Goal: Task Accomplishment & Management: Complete application form

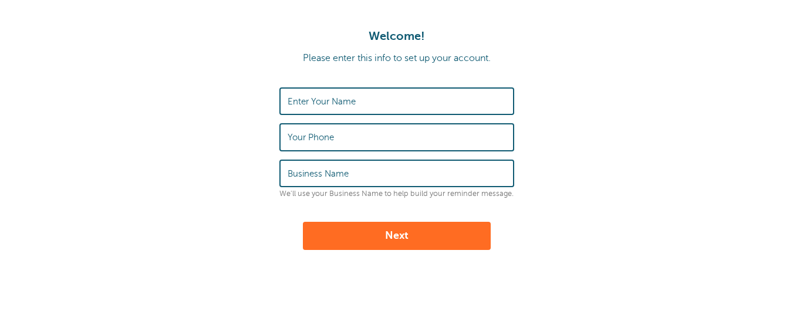
click at [290, 99] on label "Enter Your Name" at bounding box center [322, 101] width 68 height 11
click at [290, 99] on input "Enter Your Name" at bounding box center [397, 101] width 218 height 25
type input "Kathleen Fitzgerald"
click at [288, 136] on label "Your Phone" at bounding box center [311, 137] width 46 height 11
click at [288, 136] on input "Your Phone" at bounding box center [397, 136] width 218 height 25
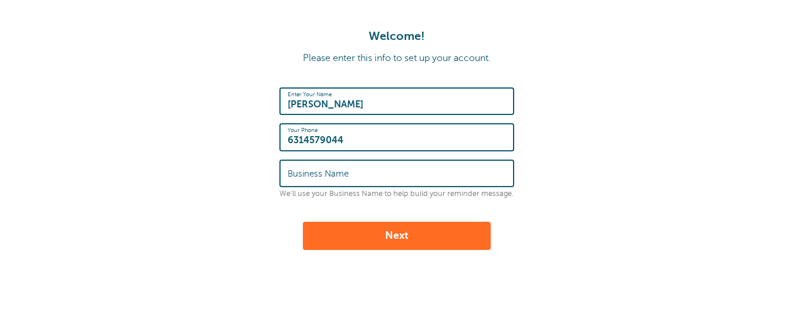
type input "6314579044"
click at [286, 173] on div "Business Name" at bounding box center [396, 174] width 235 height 28
click at [286, 171] on div "Business Name" at bounding box center [396, 174] width 235 height 28
click at [310, 173] on label "Business Name" at bounding box center [318, 173] width 61 height 11
click at [310, 173] on input "Business Name" at bounding box center [397, 173] width 218 height 25
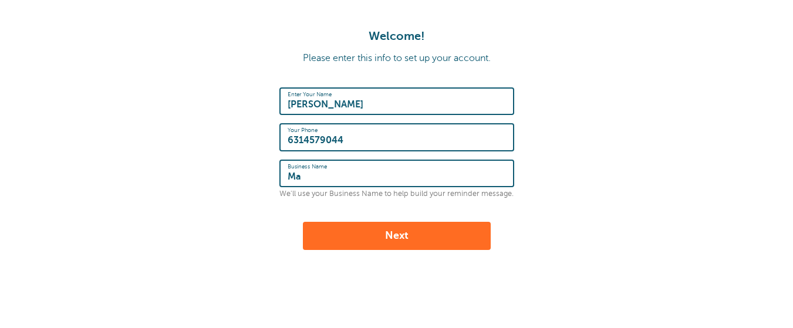
type input "M"
type input "Kathleen Fitzgerald, LMSW"
click at [344, 235] on button "Next" at bounding box center [397, 236] width 188 height 28
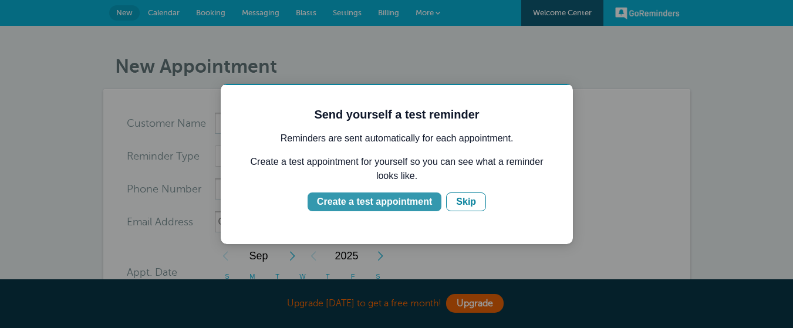
click at [346, 205] on div "Create a test appointment" at bounding box center [374, 202] width 115 height 14
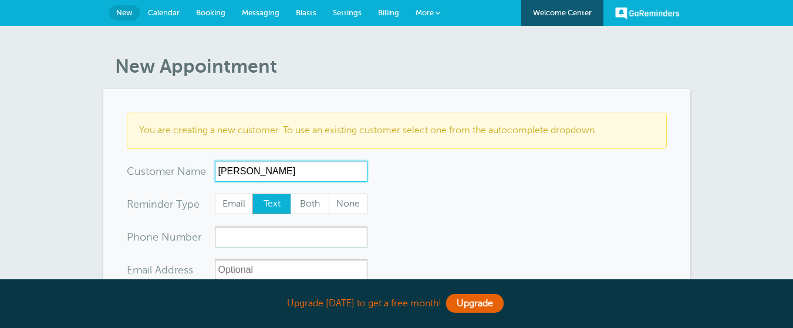
type input "Gina"
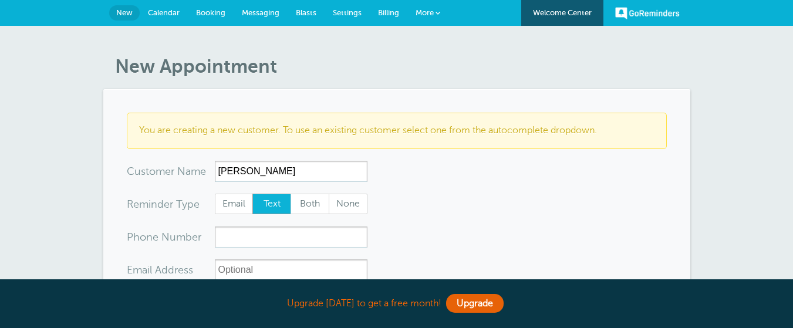
click at [268, 203] on span "Text" at bounding box center [272, 204] width 38 height 20
click at [252, 194] on input "Text" at bounding box center [252, 193] width 1 height 1
click at [229, 239] on input "xxx-no-autofill" at bounding box center [291, 237] width 153 height 21
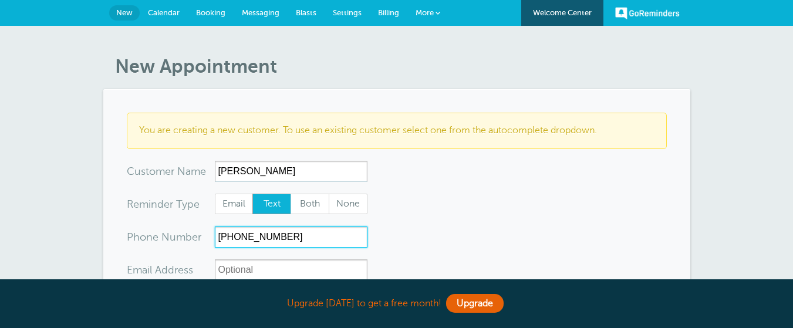
type input "516-444-0957"
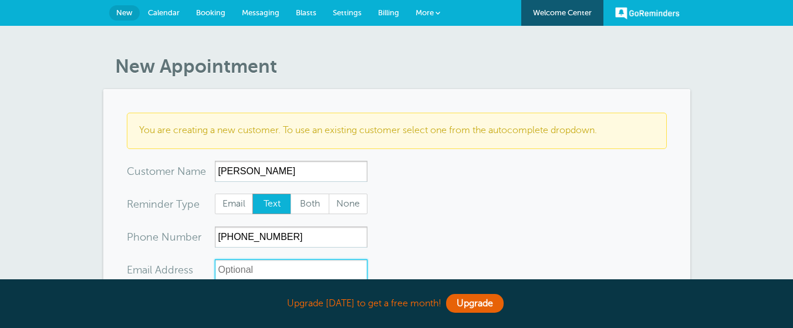
click at [219, 270] on input "xx-no-autofill" at bounding box center [291, 269] width 153 height 21
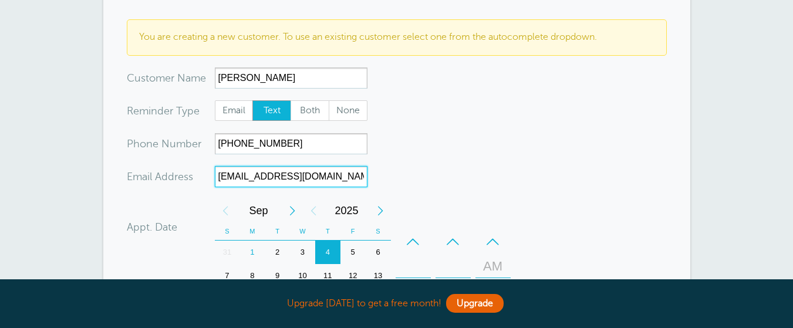
scroll to position [96, 0]
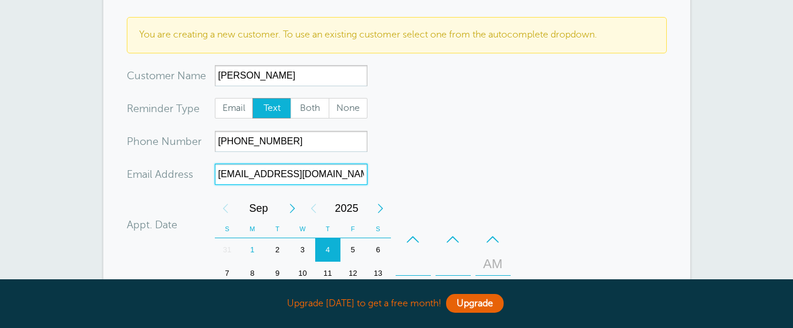
click at [249, 248] on div "1" at bounding box center [251, 249] width 25 height 23
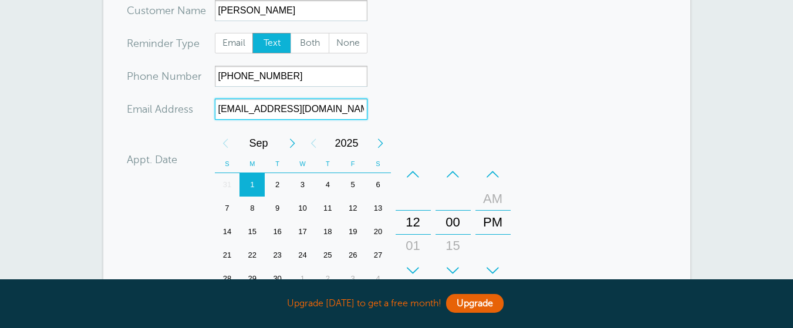
scroll to position [164, 0]
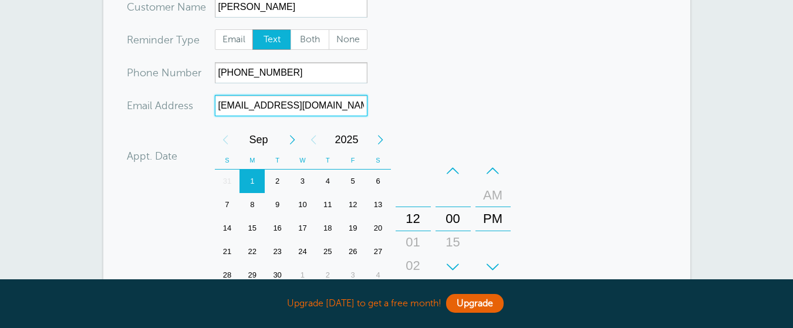
click at [415, 221] on div "12" at bounding box center [413, 218] width 28 height 23
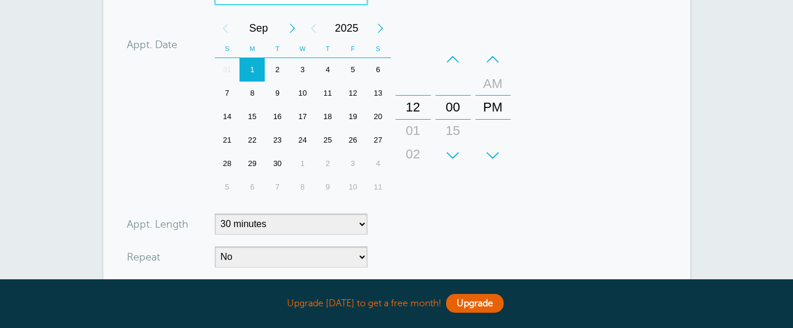
scroll to position [269, 0]
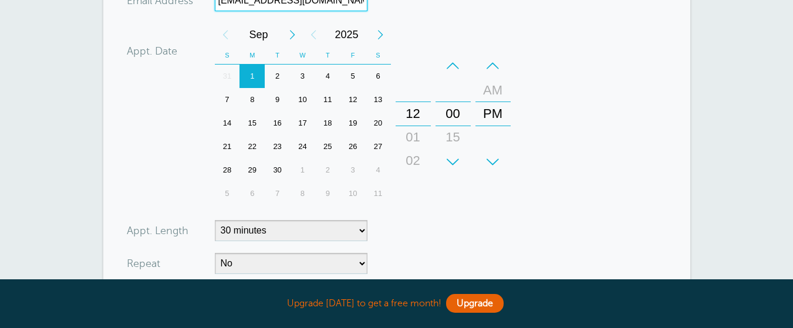
click at [277, 74] on div "2" at bounding box center [277, 76] width 25 height 23
click at [495, 88] on div "AM" at bounding box center [493, 90] width 28 height 23
click at [421, 111] on div "12" at bounding box center [413, 113] width 28 height 23
click at [415, 123] on div "12" at bounding box center [413, 113] width 28 height 23
click at [419, 111] on div "12" at bounding box center [413, 113] width 28 height 23
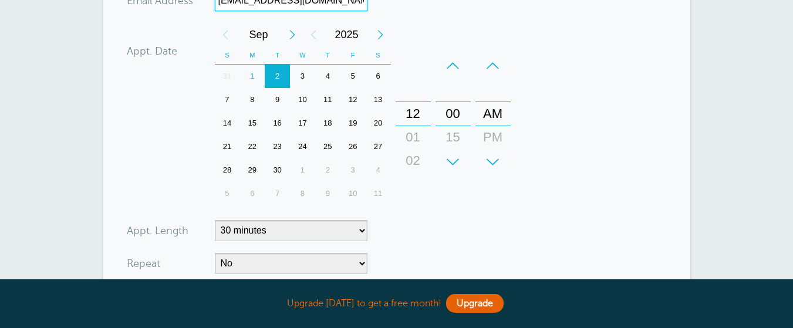
click at [413, 96] on div "12 01 02 03 04 05 06 07 08 09 10 11" at bounding box center [413, 114] width 34 height 119
click at [411, 63] on div "–" at bounding box center [413, 65] width 35 height 23
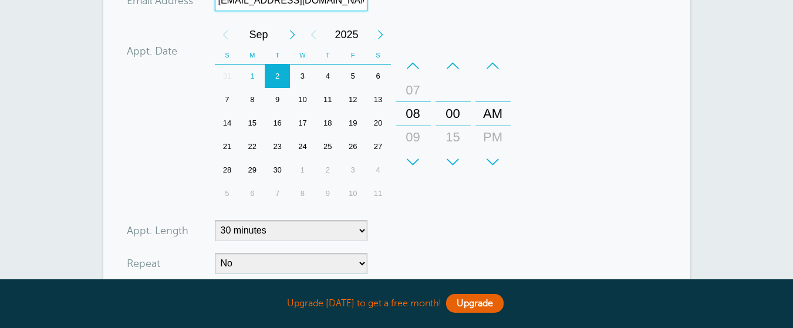
type input "alexisgianna2@gmail.com"
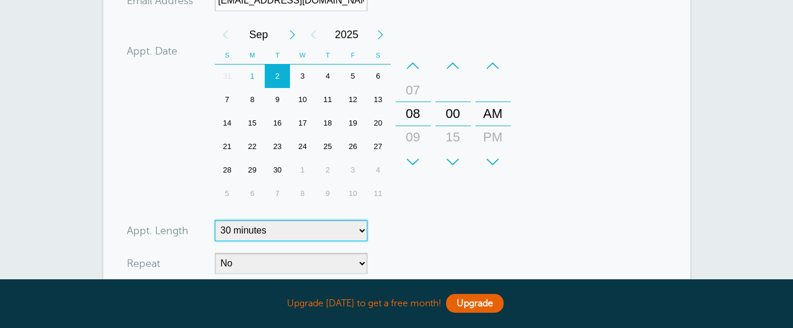
click at [363, 231] on select "5 minutes 10 minutes 15 minutes 20 minutes 25 minutes 30 minutes 35 minutes 40 …" at bounding box center [291, 230] width 153 height 21
select select "60"
click at [215, 220] on select "5 minutes 10 minutes 15 minutes 20 minutes 25 minutes 30 minutes 35 minutes 40 …" at bounding box center [291, 230] width 153 height 21
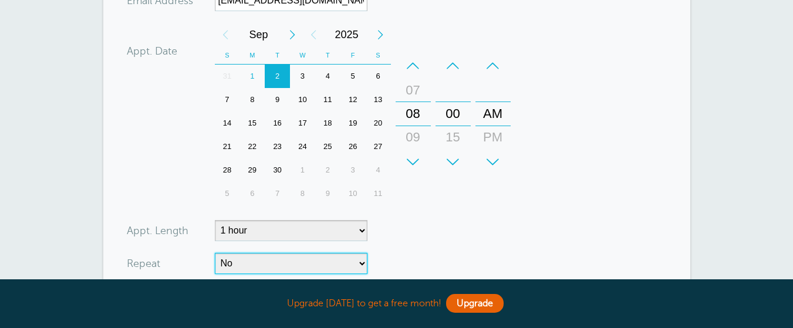
click at [361, 264] on select "No Daily Weekly Every 2 weeks Every 3 weeks Every 4 weeks Monthly Every 5 weeks…" at bounding box center [291, 263] width 153 height 21
select select "RRULE:FREQ=WEEKLY"
click at [215, 253] on select "No Daily Weekly Every 2 weeks Every 3 weeks Every 4 weeks Monthly Every 5 weeks…" at bounding box center [291, 263] width 153 height 21
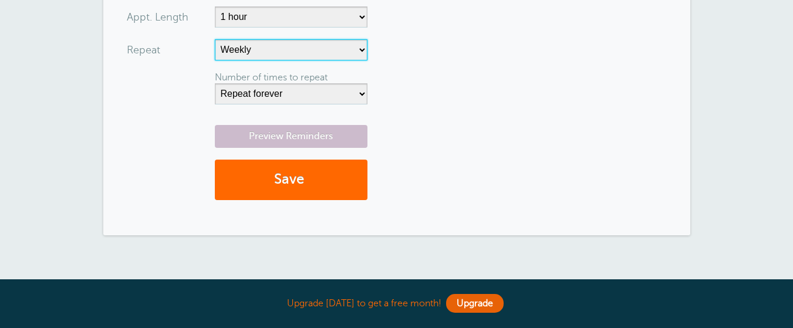
scroll to position [491, 0]
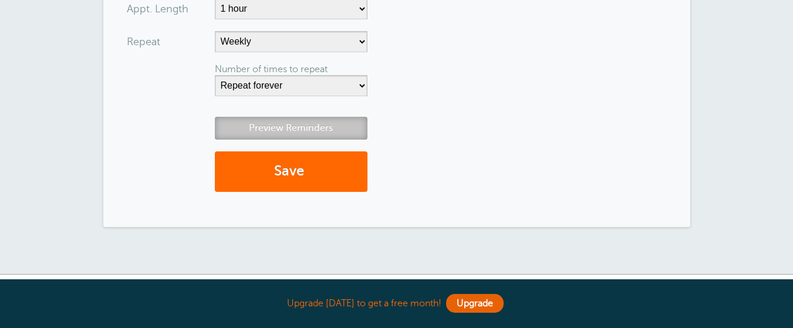
click at [300, 128] on link "Preview Reminders" at bounding box center [291, 128] width 153 height 23
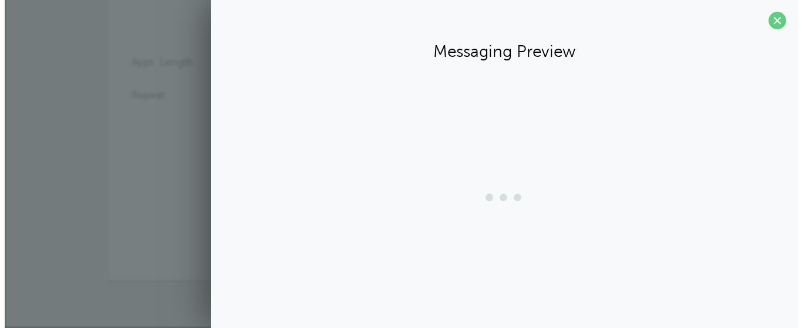
scroll to position [438, 0]
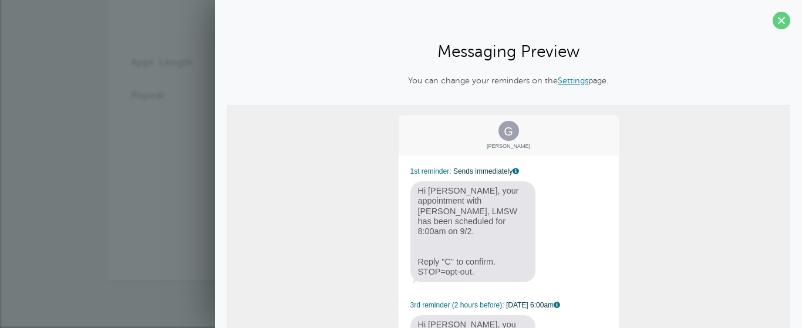
click at [565, 82] on link "Settings" at bounding box center [572, 80] width 31 height 9
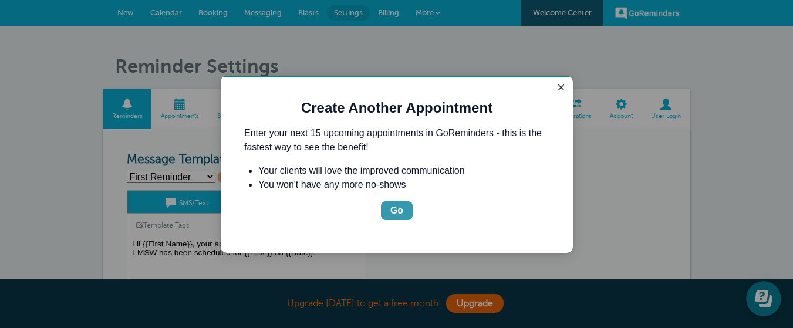
click at [399, 207] on div "Go" at bounding box center [396, 211] width 13 height 14
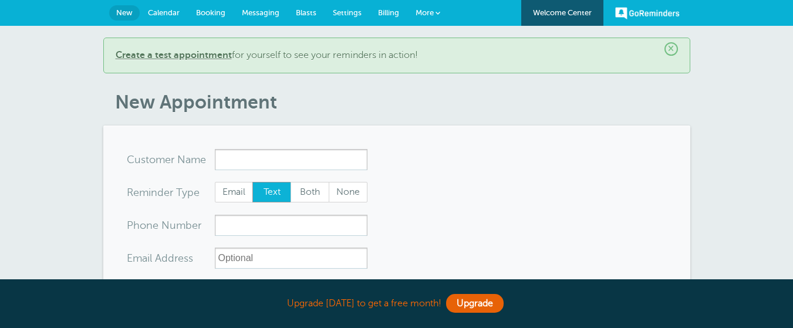
click at [211, 12] on span "Booking" at bounding box center [210, 12] width 29 height 9
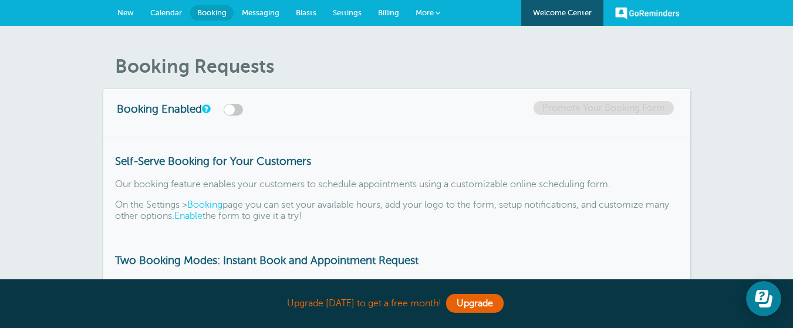
click at [156, 10] on span "Calendar" at bounding box center [166, 12] width 32 height 9
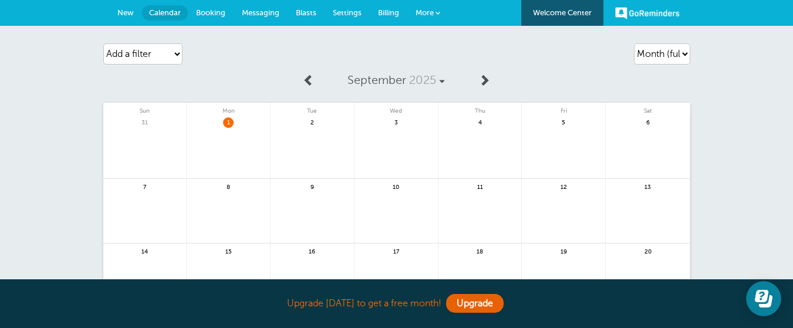
click at [346, 10] on span "Settings" at bounding box center [347, 12] width 29 height 9
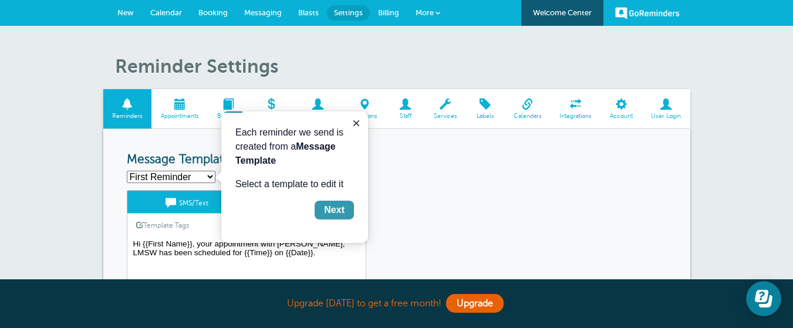
click at [337, 208] on div "Next" at bounding box center [334, 210] width 21 height 14
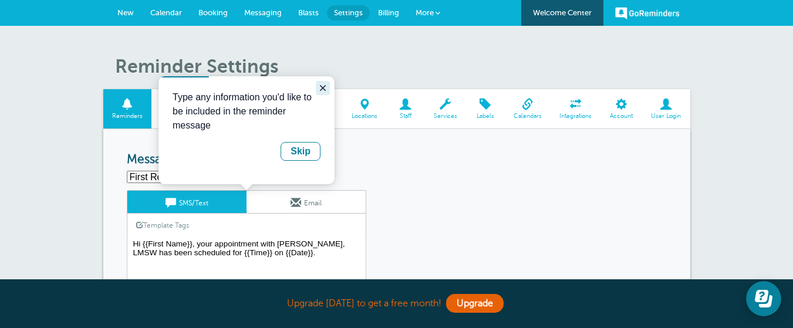
click at [322, 86] on icon "Close guide" at bounding box center [322, 87] width 9 height 9
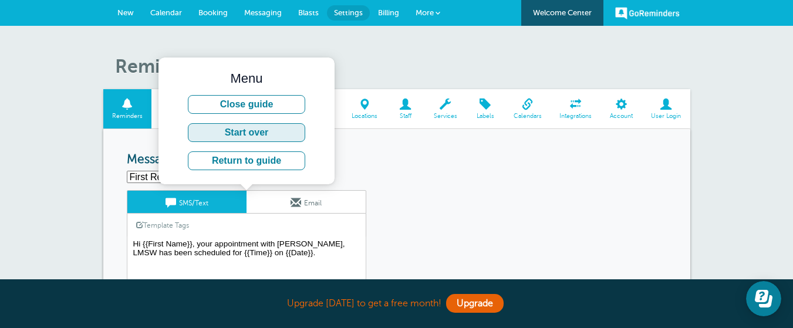
click at [283, 132] on button "Start over" at bounding box center [246, 132] width 117 height 19
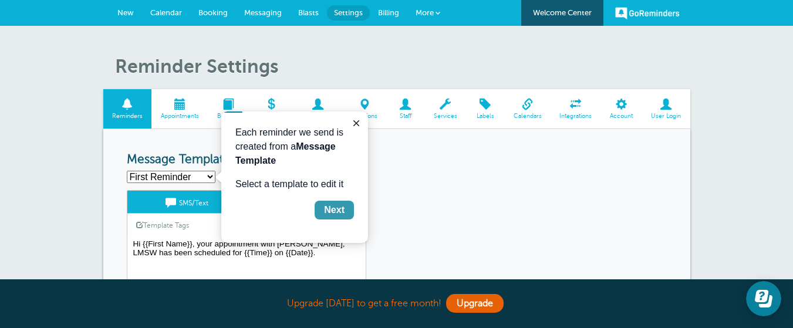
click at [337, 210] on div "Next" at bounding box center [334, 210] width 21 height 14
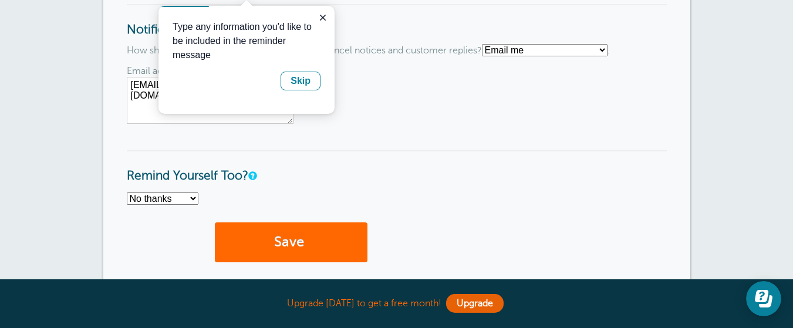
scroll to position [914, 0]
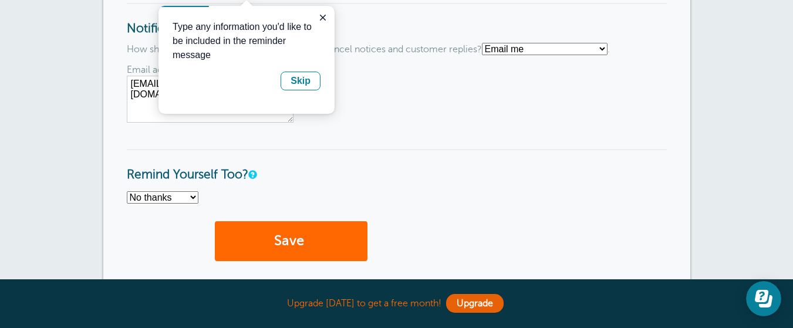
click at [190, 197] on select "No thanks Yes, text me Yes, email me" at bounding box center [163, 197] width 72 height 12
select select "4"
click at [127, 191] on select "No thanks Yes, text me Yes, email me" at bounding box center [163, 197] width 72 height 12
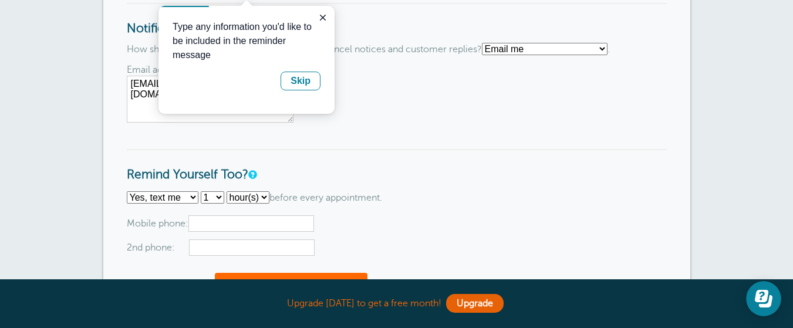
click at [205, 220] on input "text" at bounding box center [251, 223] width 126 height 16
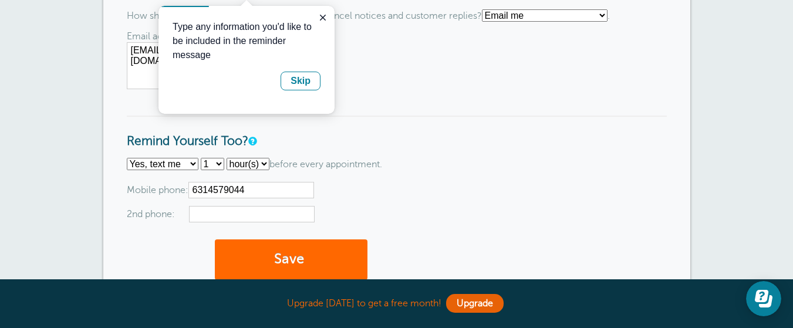
scroll to position [989, 0]
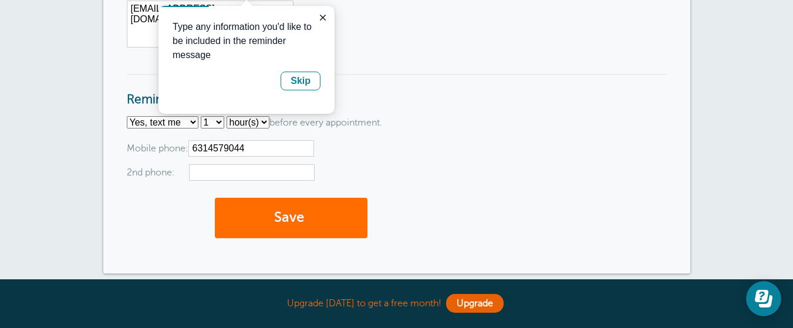
type input "6314579044"
click at [259, 221] on button "Save" at bounding box center [291, 218] width 153 height 40
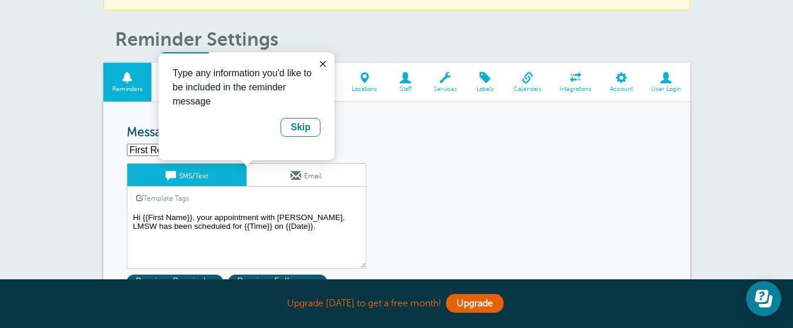
scroll to position [111, 0]
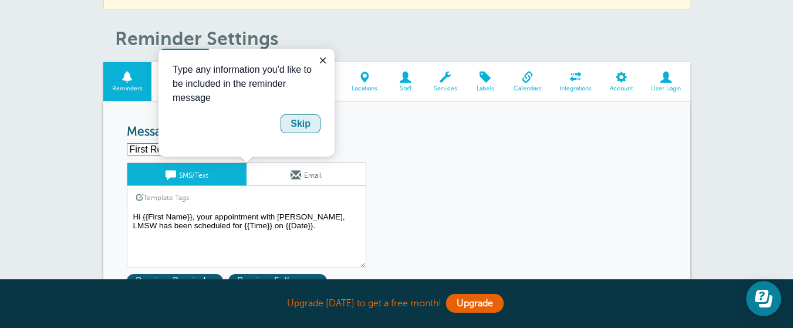
click at [312, 121] on button "Skip" at bounding box center [301, 123] width 40 height 19
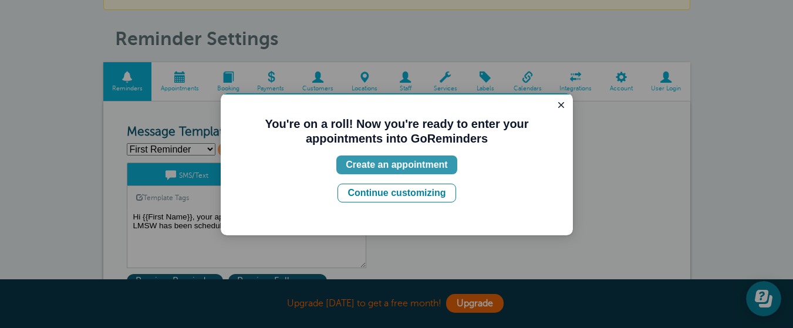
click at [390, 165] on div "Create an appointment" at bounding box center [397, 165] width 102 height 14
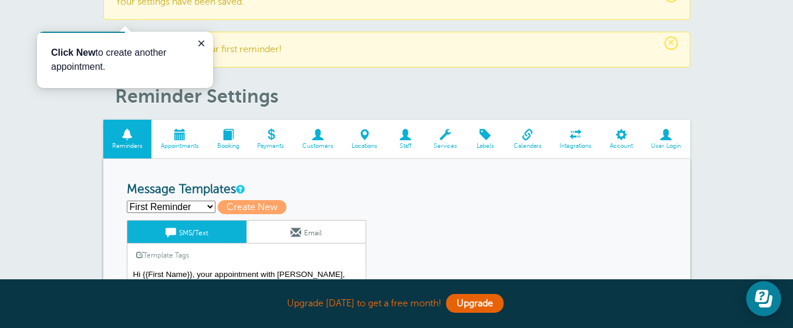
scroll to position [0, 0]
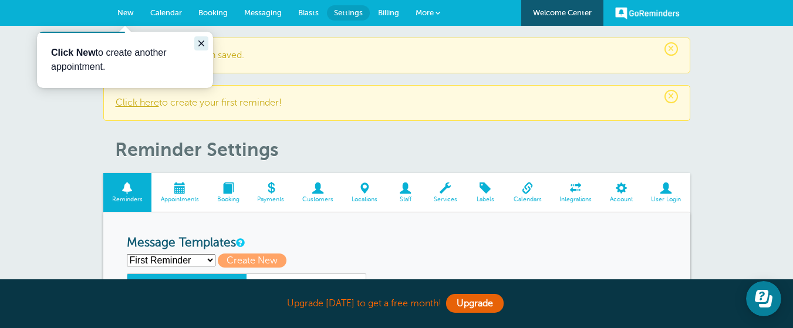
click at [201, 42] on icon "Close guide" at bounding box center [201, 43] width 9 height 9
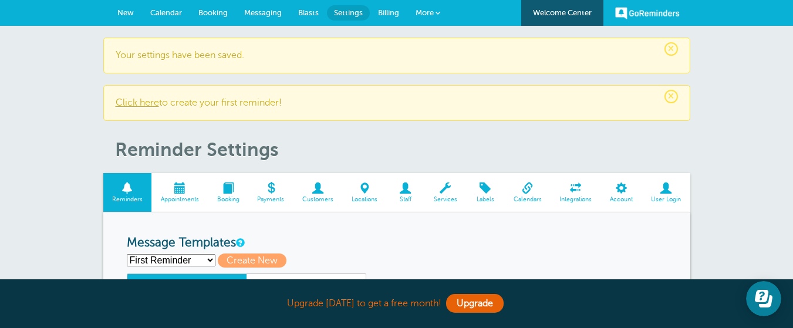
click at [209, 259] on select "First Reminder Second Reminder Third Reminder Create new..." at bounding box center [171, 260] width 89 height 12
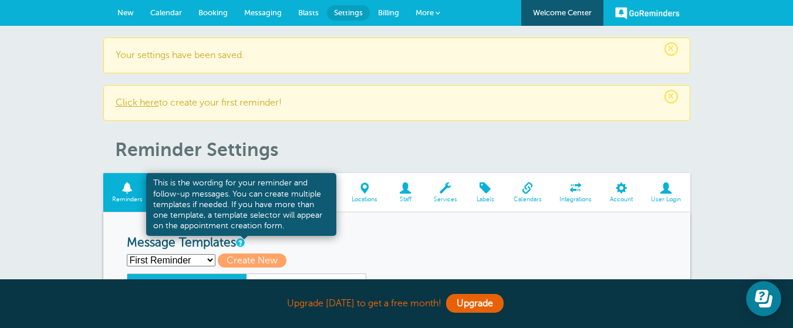
click at [127, 254] on select "First Reminder Second Reminder Third Reminder Create new..." at bounding box center [171, 260] width 89 height 12
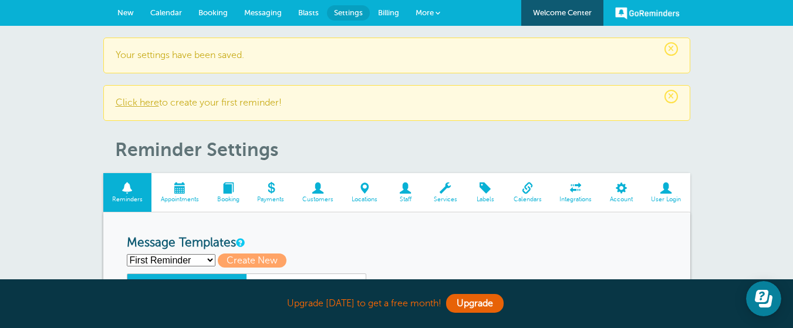
click at [147, 102] on link "Click here" at bounding box center [137, 102] width 43 height 11
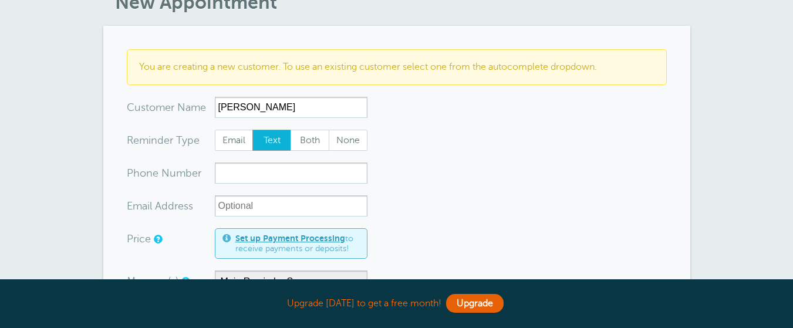
scroll to position [103, 0]
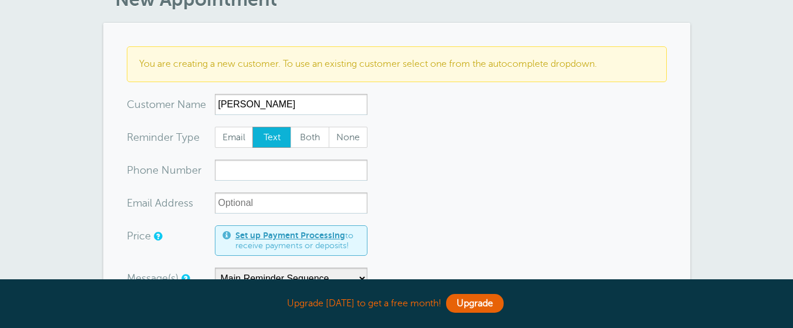
type input "[PERSON_NAME]"
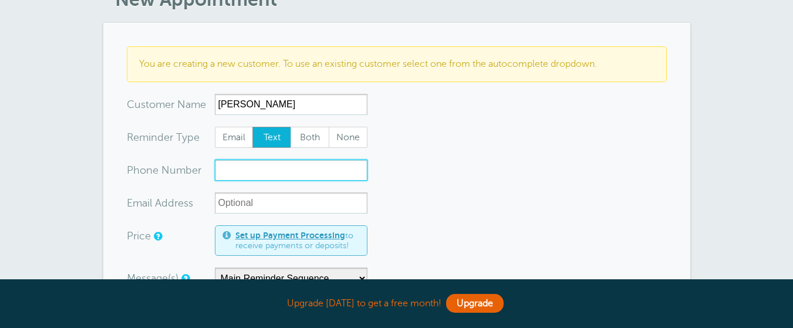
click at [225, 170] on input "xxx-no-autofill" at bounding box center [291, 170] width 153 height 21
type input "516-444-0957"
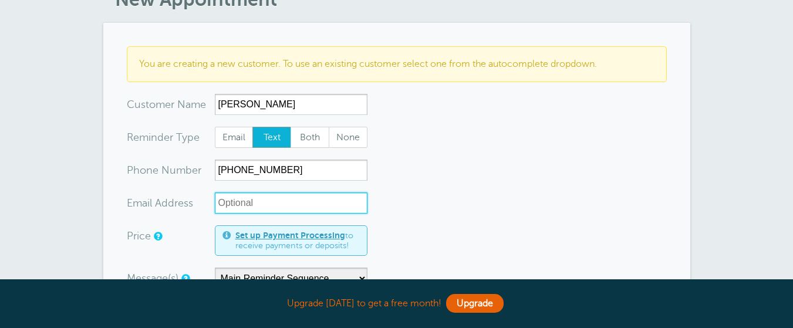
click at [221, 204] on input "xx-no-autofill" at bounding box center [291, 202] width 153 height 21
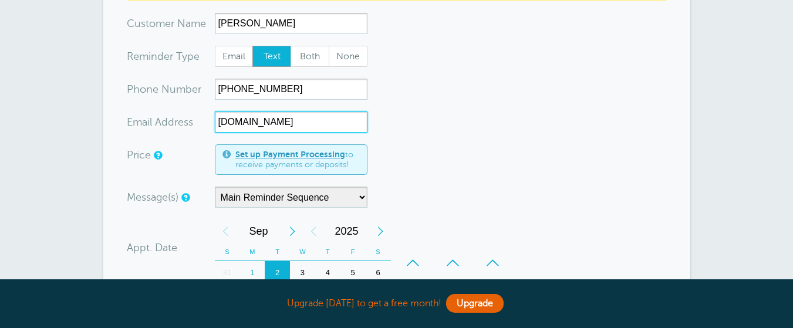
scroll to position [184, 0]
type input "alexisgianna2gmail.com"
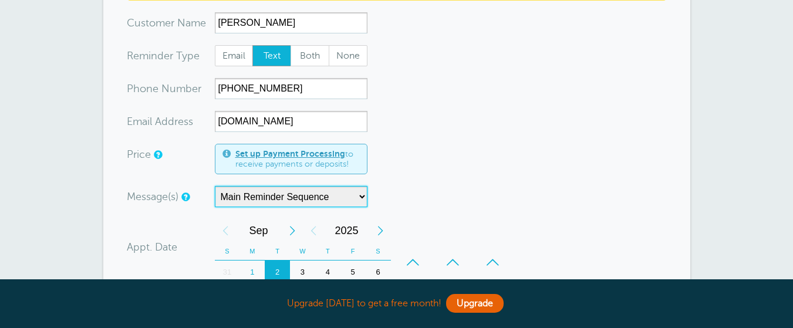
click at [362, 197] on select "Main Reminder Sequence" at bounding box center [291, 196] width 153 height 21
click at [361, 194] on select "Main Reminder Sequence" at bounding box center [291, 196] width 153 height 21
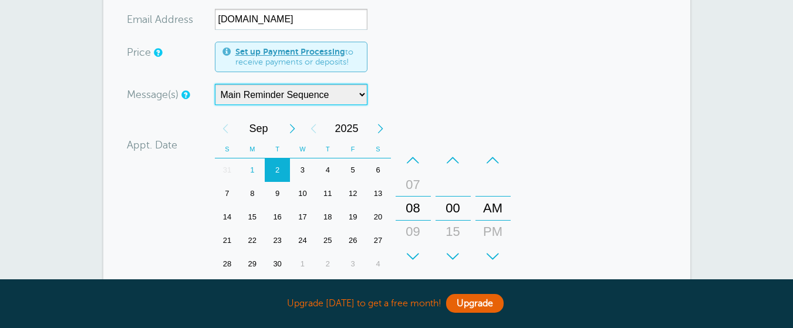
scroll to position [290, 0]
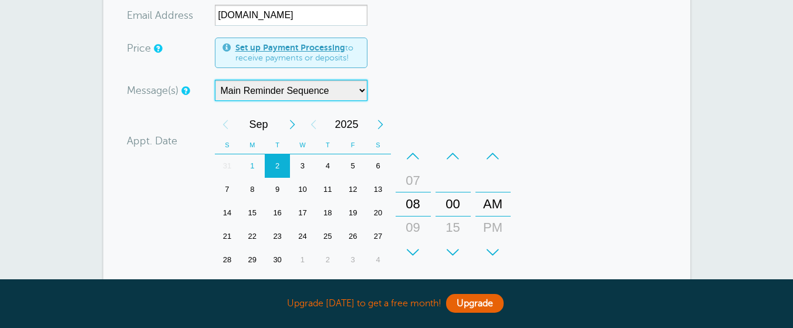
click at [276, 187] on div "9" at bounding box center [277, 189] width 25 height 23
click at [278, 207] on div "16" at bounding box center [277, 212] width 25 height 23
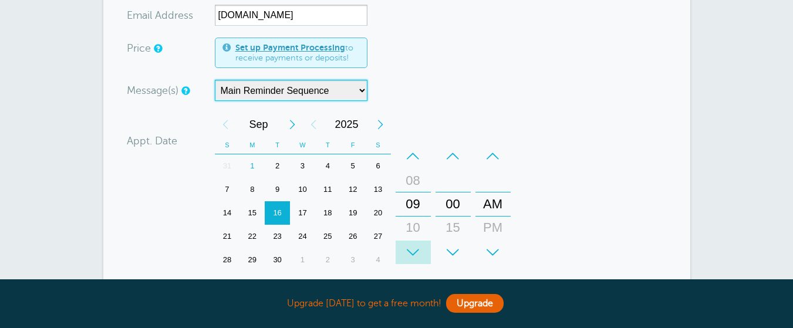
click at [413, 251] on div "+" at bounding box center [413, 252] width 35 height 23
click at [275, 231] on div "23" at bounding box center [277, 236] width 25 height 23
click at [276, 264] on div "30" at bounding box center [277, 259] width 25 height 23
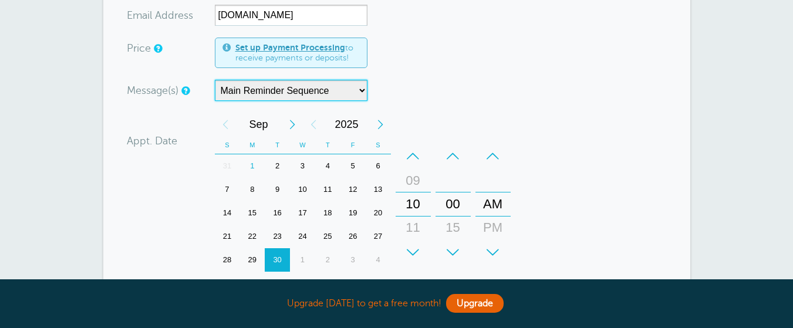
click at [364, 91] on select "Main Reminder Sequence" at bounding box center [291, 90] width 153 height 21
click at [215, 80] on select "Main Reminder Sequence" at bounding box center [291, 90] width 153 height 21
click at [359, 88] on select "Main Reminder Sequence" at bounding box center [291, 90] width 153 height 21
click at [361, 90] on select "Main Reminder Sequence" at bounding box center [291, 90] width 153 height 21
click at [307, 49] on link "Set up Payment Processing" at bounding box center [290, 47] width 110 height 9
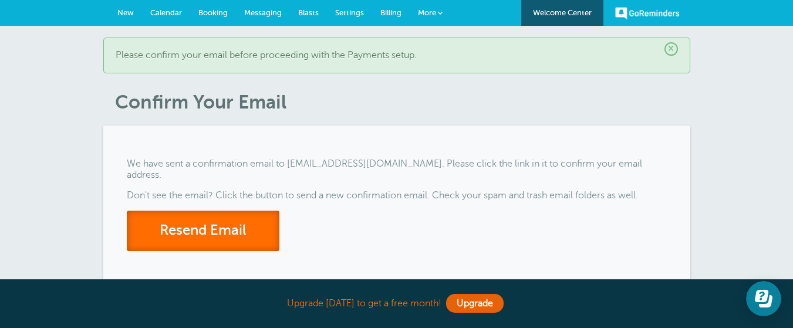
click at [246, 221] on button "Resend Email" at bounding box center [203, 231] width 153 height 40
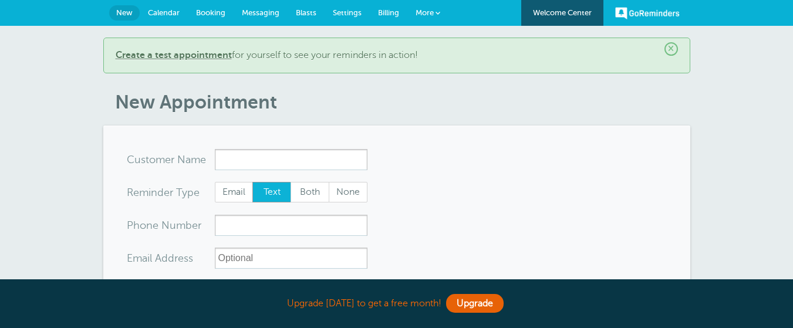
click at [265, 189] on span "Text" at bounding box center [272, 193] width 38 height 20
click at [252, 182] on input "Text" at bounding box center [252, 181] width 1 height 1
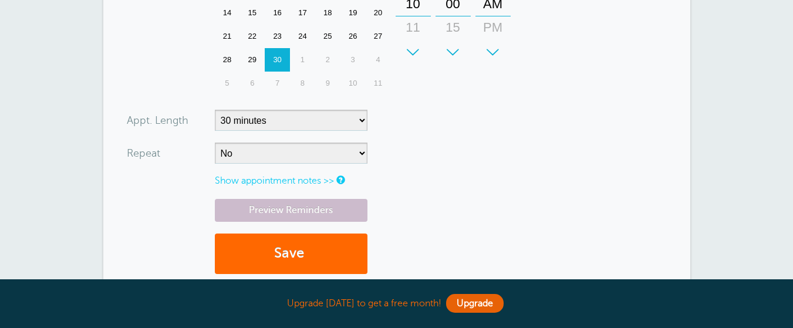
scroll to position [452, 0]
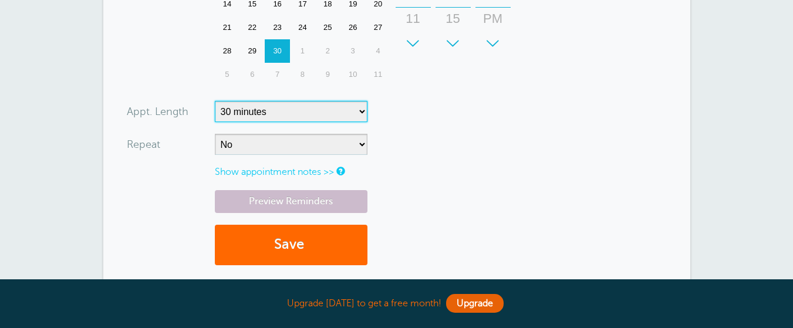
click at [363, 110] on select "5 minutes 10 minutes 15 minutes 20 minutes 25 minutes 30 minutes 35 minutes 40 …" at bounding box center [291, 111] width 153 height 21
select select "60"
click at [215, 101] on select "5 minutes 10 minutes 15 minutes 20 minutes 25 minutes 30 minutes 35 minutes 40 …" at bounding box center [291, 111] width 153 height 21
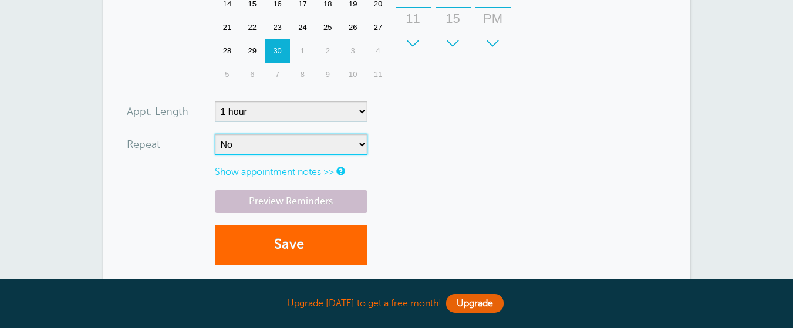
click at [363, 143] on select "No Daily Weekly Every 2 weeks Every 3 weeks Every 4 weeks Monthly Every 5 weeks…" at bounding box center [291, 144] width 153 height 21
select select "RRULE:FREQ=WEEKLY"
click at [215, 134] on select "No Daily Weekly Every 2 weeks Every 3 weeks Every 4 weeks Monthly Every 5 weeks…" at bounding box center [291, 144] width 153 height 21
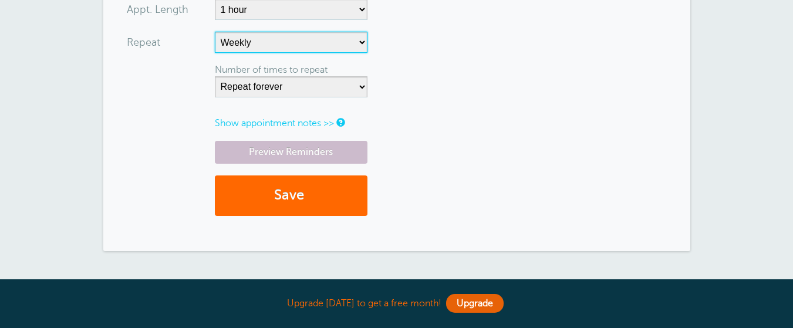
scroll to position [555, 0]
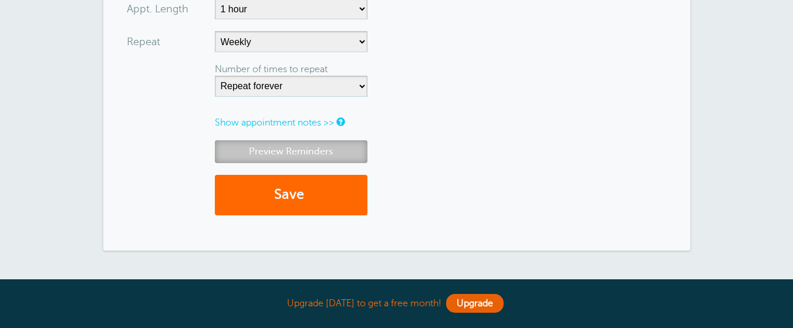
click at [309, 150] on link "Preview Reminders" at bounding box center [291, 151] width 153 height 23
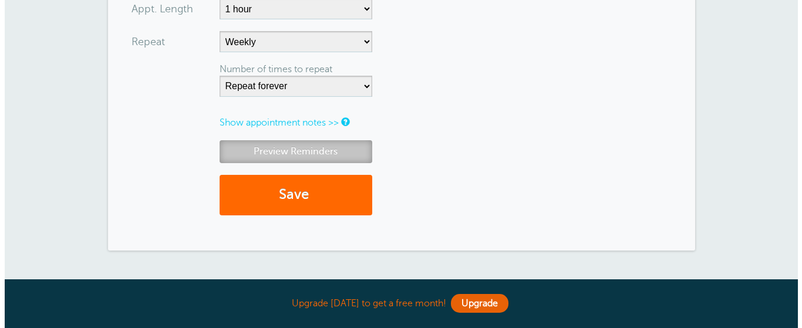
scroll to position [525, 0]
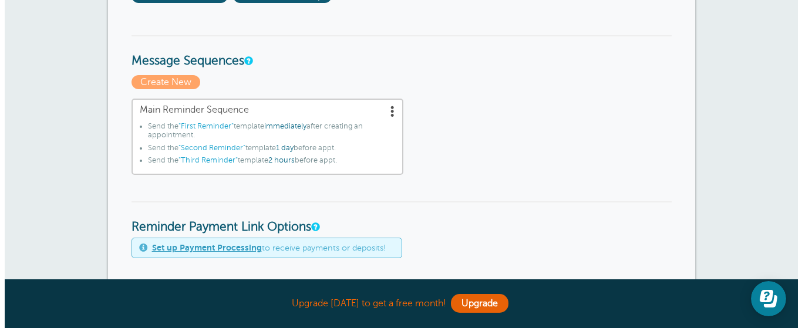
scroll to position [313, 0]
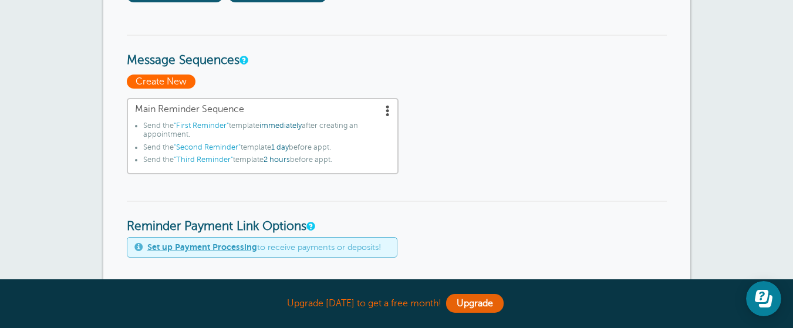
click at [141, 79] on span "Create New" at bounding box center [161, 82] width 69 height 14
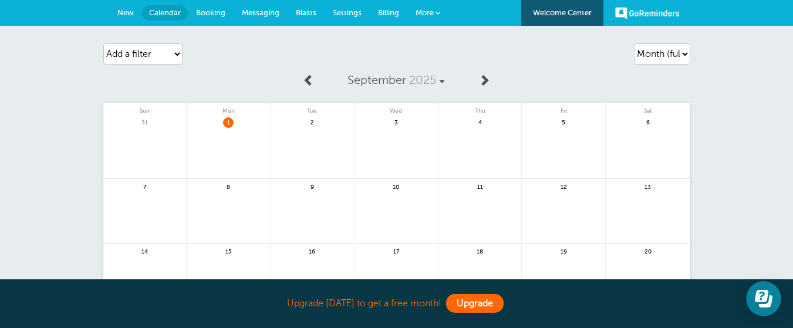
click at [475, 301] on link "Upgrade" at bounding box center [475, 303] width 58 height 19
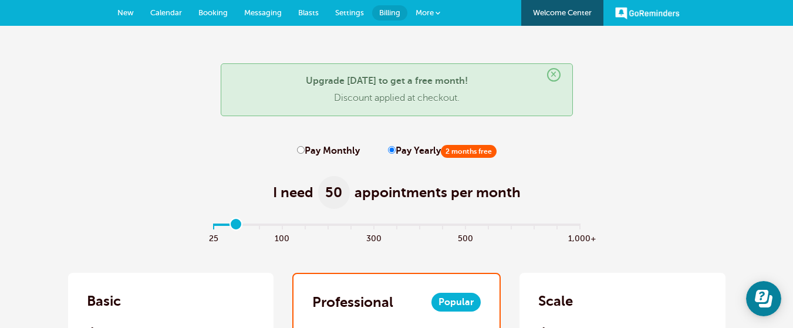
type input "1"
click at [247, 225] on input "range" at bounding box center [397, 226] width 380 height 2
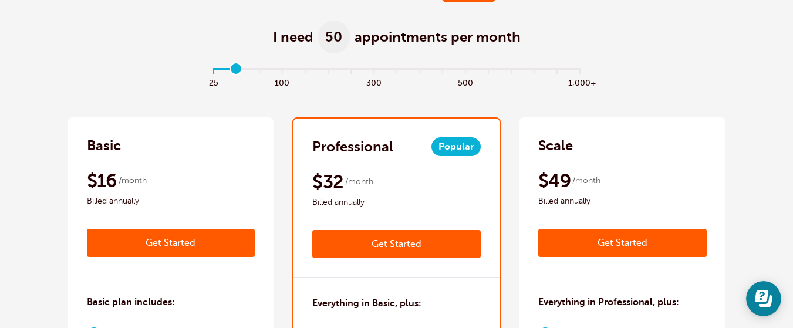
scroll to position [161, 0]
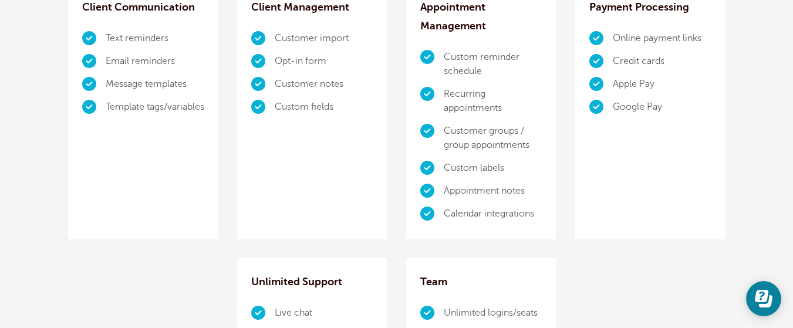
scroll to position [867, 0]
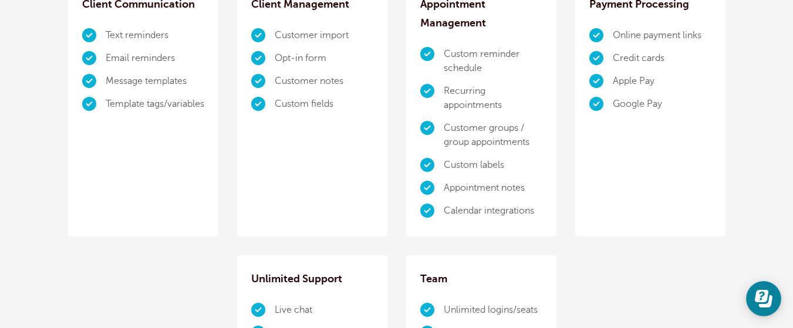
click at [482, 137] on li "Customer groups / group appointments" at bounding box center [493, 135] width 99 height 37
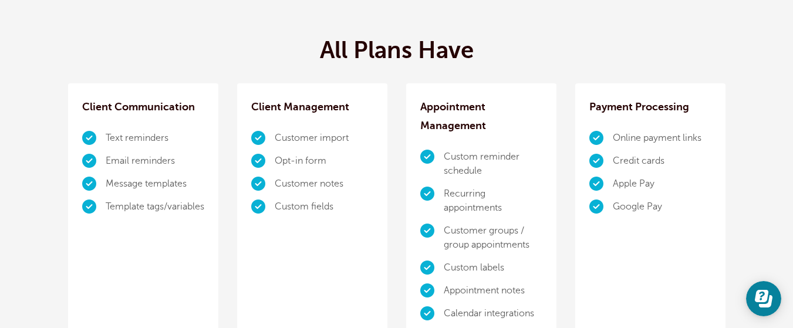
scroll to position [756, 0]
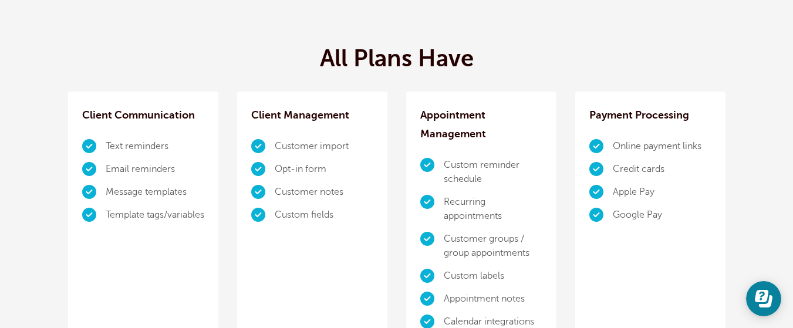
click at [519, 116] on h3 "Appointment Management" at bounding box center [481, 125] width 122 height 38
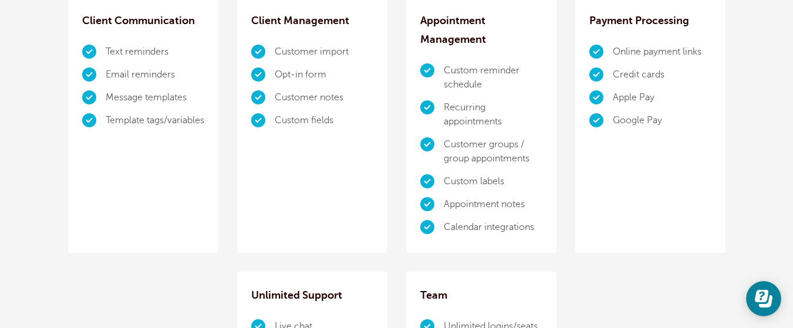
scroll to position [847, 0]
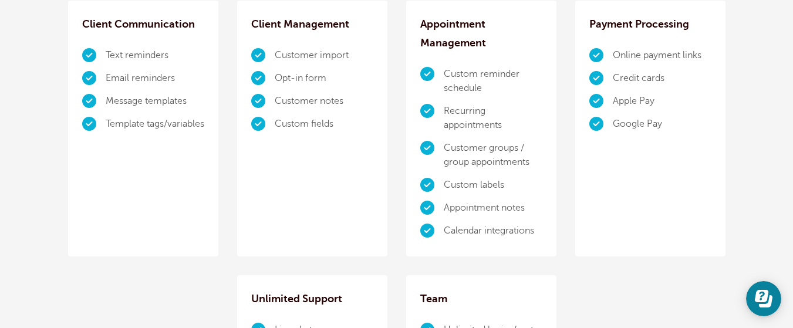
click at [498, 40] on h3 "Appointment Management" at bounding box center [481, 34] width 122 height 38
click at [457, 47] on h3 "Appointment Management" at bounding box center [481, 34] width 122 height 38
click at [444, 231] on li "Calendar integrations" at bounding box center [493, 230] width 99 height 23
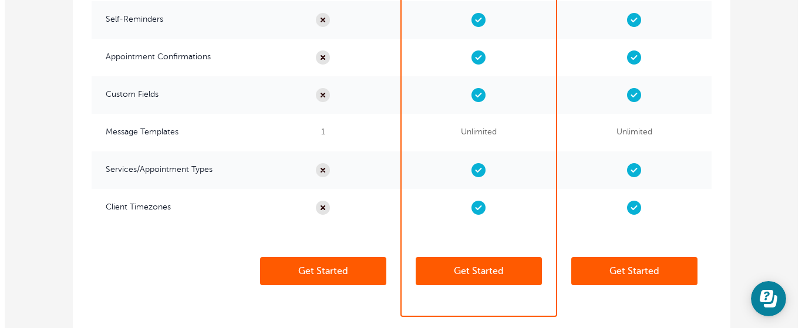
scroll to position [3211, 0]
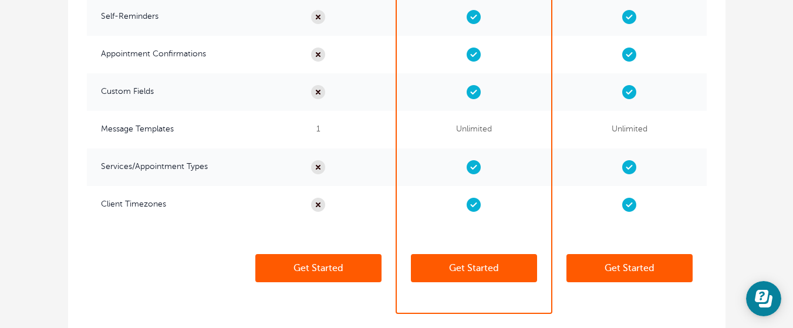
click at [470, 265] on link "Get Started" at bounding box center [474, 268] width 126 height 28
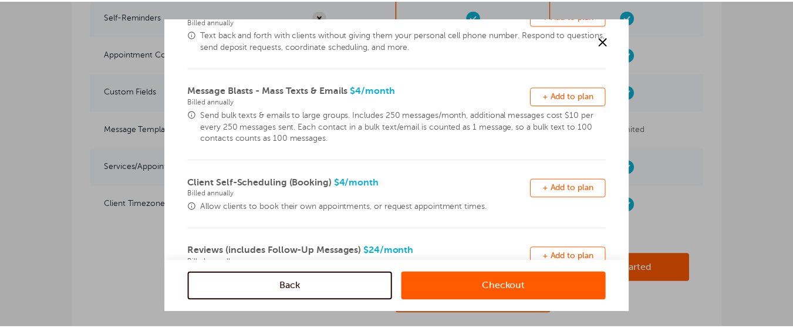
scroll to position [140, 0]
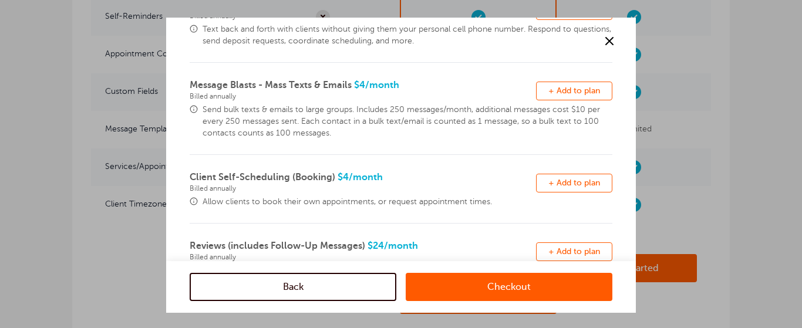
click at [47, 18] on div at bounding box center [401, 164] width 802 height 328
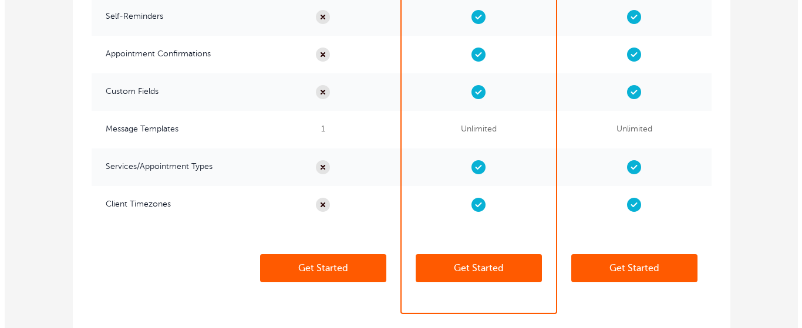
scroll to position [0, 0]
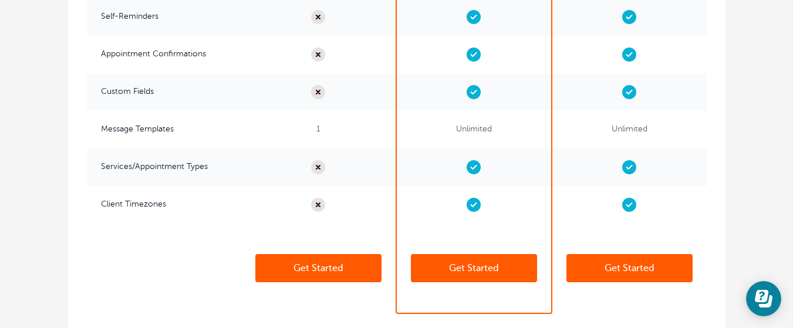
click at [442, 268] on link "Get Started" at bounding box center [474, 268] width 126 height 28
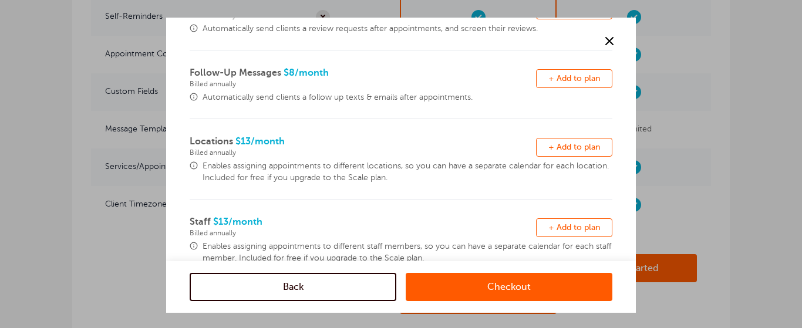
scroll to position [416, 0]
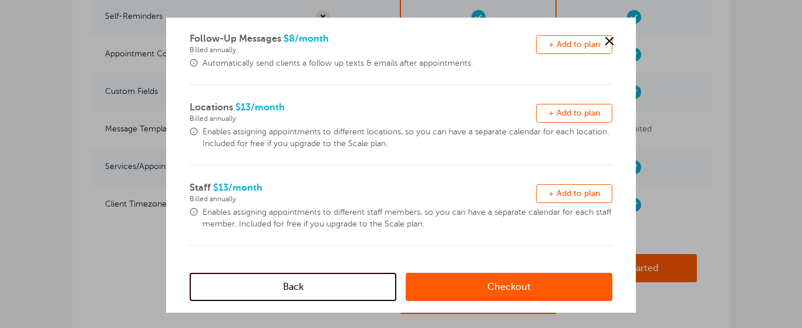
click at [459, 279] on link "Checkout" at bounding box center [508, 287] width 207 height 28
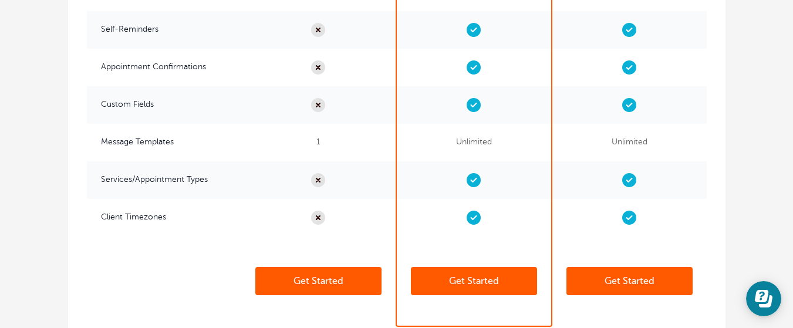
scroll to position [3211, 0]
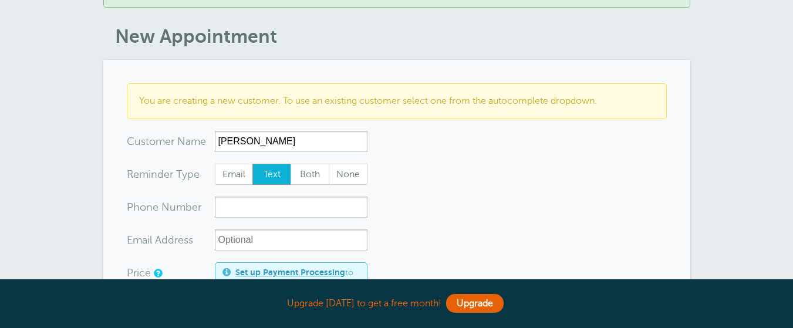
scroll to position [80, 0]
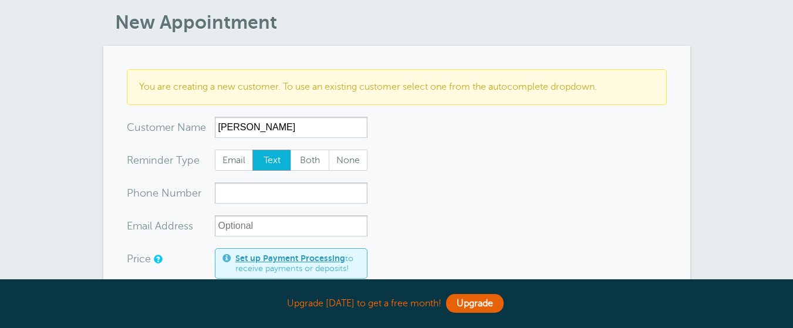
type input "[PERSON_NAME]"
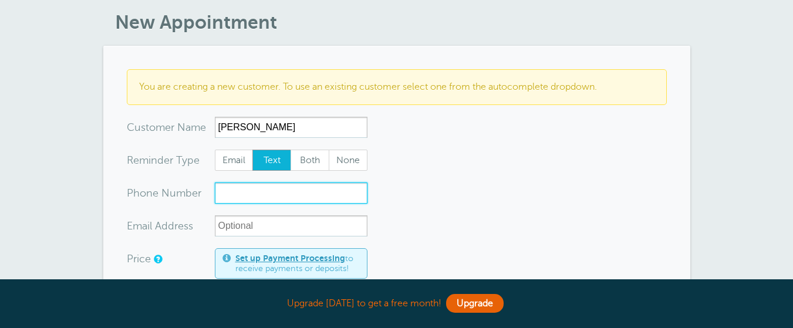
click at [224, 192] on input "xxx-no-autofill" at bounding box center [291, 193] width 153 height 21
type input "631-402-3291"
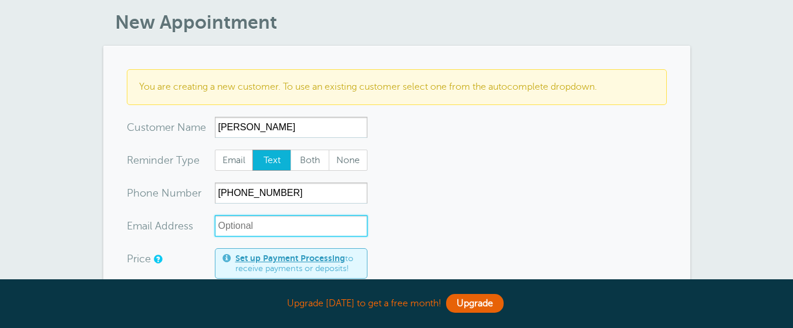
click at [219, 229] on input "xx-no-autofill" at bounding box center [291, 225] width 153 height 21
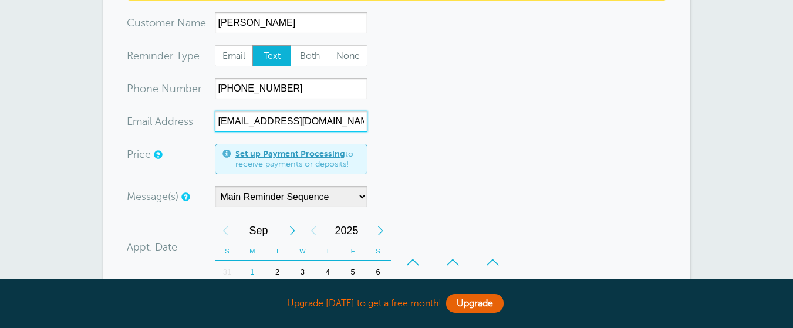
scroll to position [185, 0]
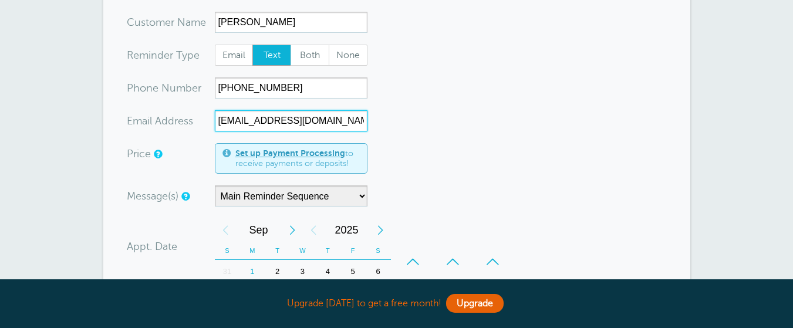
type input "[EMAIL_ADDRESS][DOMAIN_NAME]"
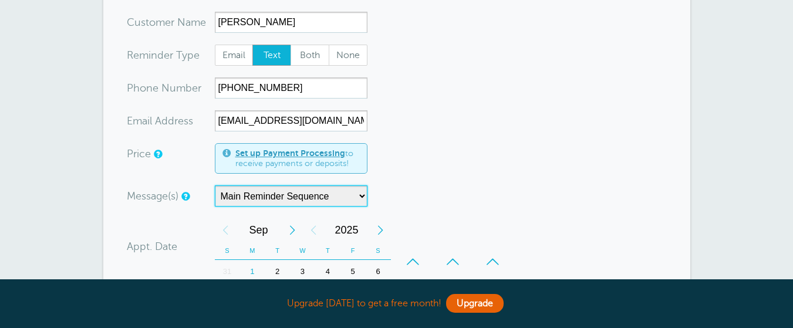
click at [363, 197] on select "Main Reminder Sequence" at bounding box center [291, 195] width 153 height 21
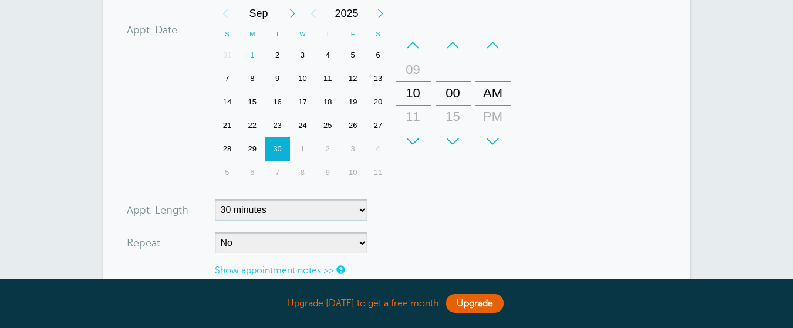
scroll to position [424, 0]
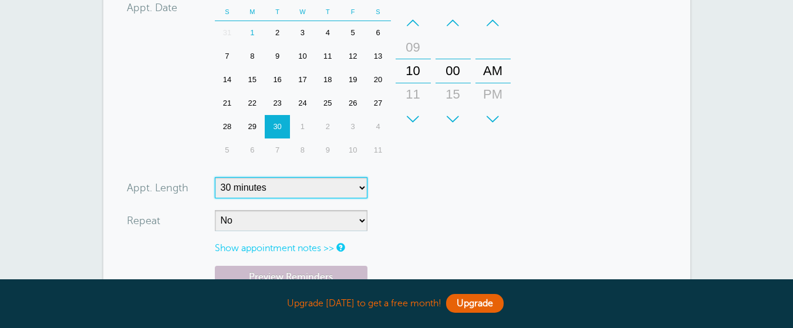
click at [362, 185] on select "5 minutes 10 minutes 15 minutes 20 minutes 25 minutes 30 minutes 35 minutes 40 …" at bounding box center [291, 187] width 153 height 21
select select "60"
click at [215, 177] on select "5 minutes 10 minutes 15 minutes 20 minutes 25 minutes 30 minutes 35 minutes 40 …" at bounding box center [291, 187] width 153 height 21
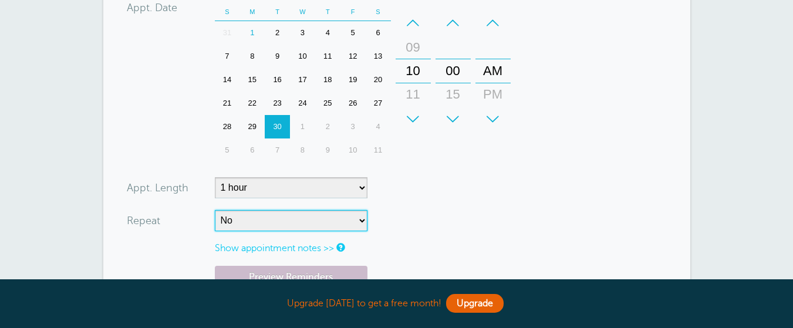
click at [363, 222] on select "No Daily Weekly Every 2 weeks Every 3 weeks Every 4 weeks Monthly Every 5 weeks…" at bounding box center [291, 220] width 153 height 21
select select "RRULE:FREQ=WEEKLY"
click at [215, 210] on select "No Daily Weekly Every 2 weeks Every 3 weeks Every 4 weeks Monthly Every 5 weeks…" at bounding box center [291, 220] width 153 height 21
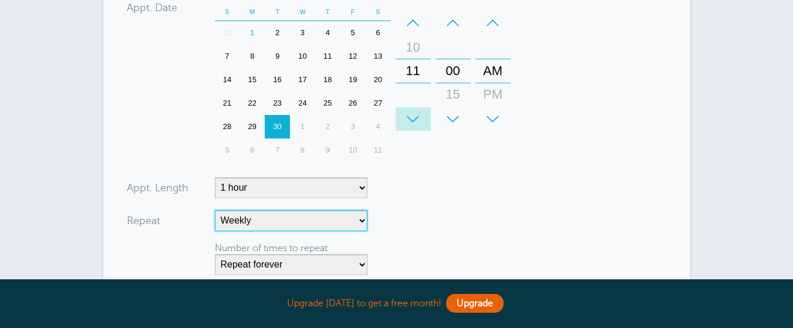
click at [415, 112] on div "+" at bounding box center [413, 118] width 35 height 23
click at [276, 32] on div "2" at bounding box center [277, 32] width 25 height 23
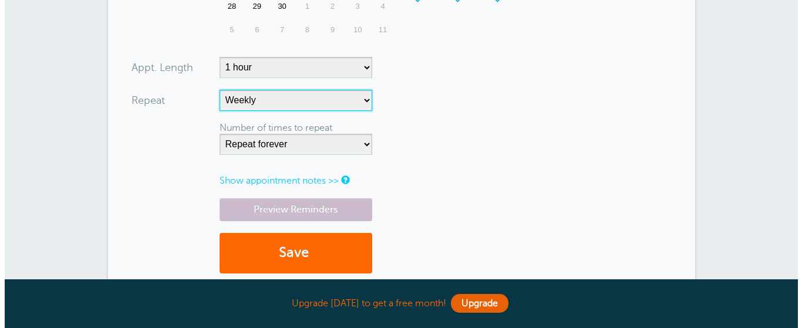
scroll to position [548, 0]
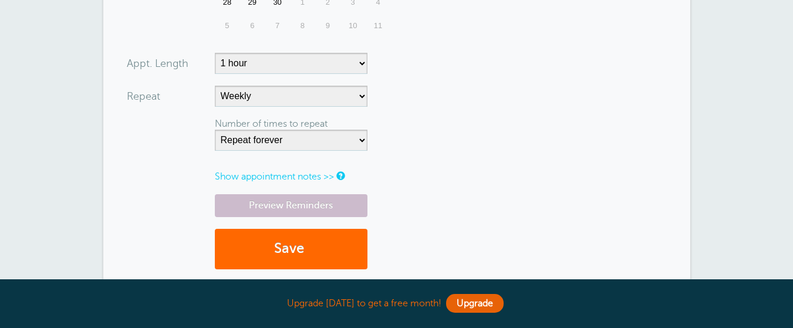
click at [291, 206] on link "Preview Reminders" at bounding box center [291, 205] width 153 height 23
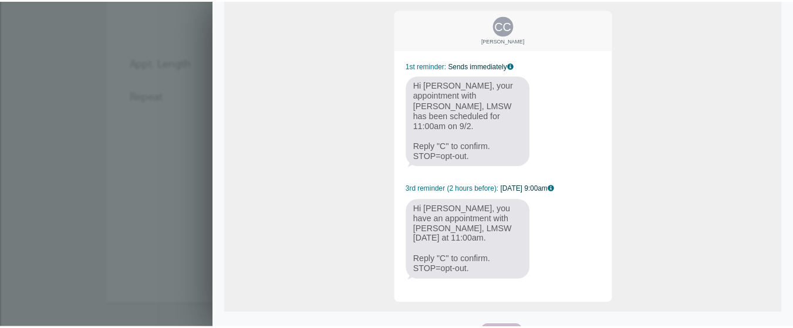
scroll to position [126, 0]
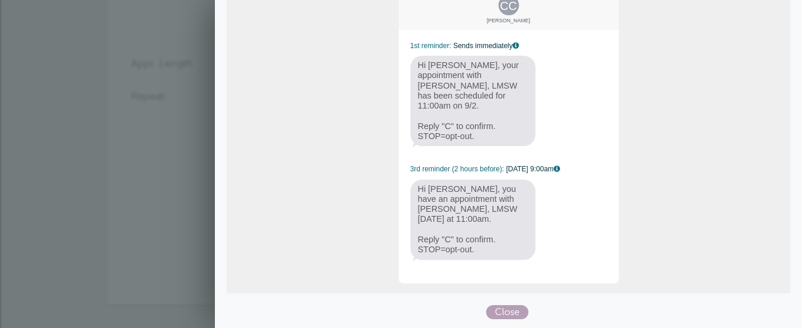
click at [499, 310] on span "Close" at bounding box center [507, 312] width 42 height 14
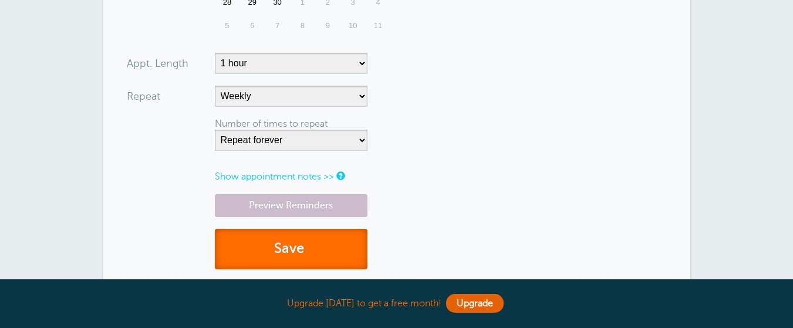
click at [293, 252] on button "Save" at bounding box center [291, 249] width 153 height 40
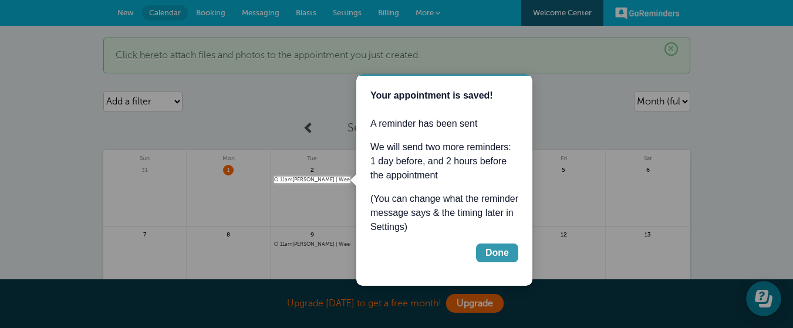
click at [489, 256] on div "Done" at bounding box center [496, 253] width 23 height 14
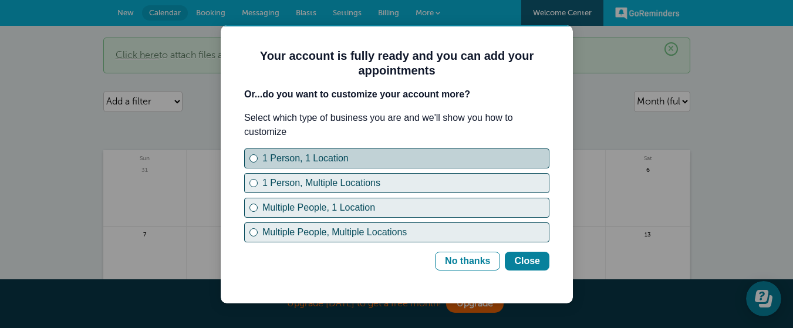
click at [255, 158] on div "1 Person, 1 Location" at bounding box center [253, 158] width 5 height 5
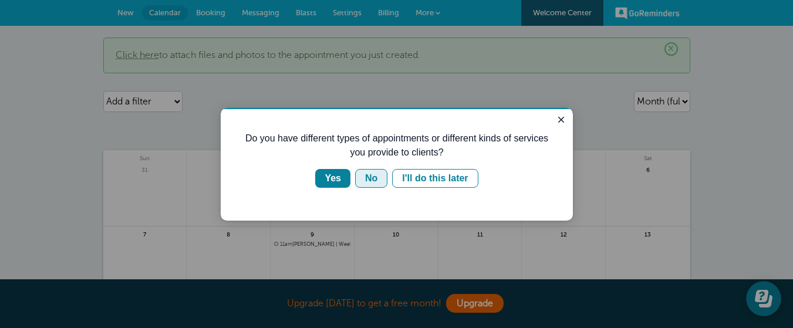
click at [370, 178] on div "No" at bounding box center [371, 178] width 12 height 14
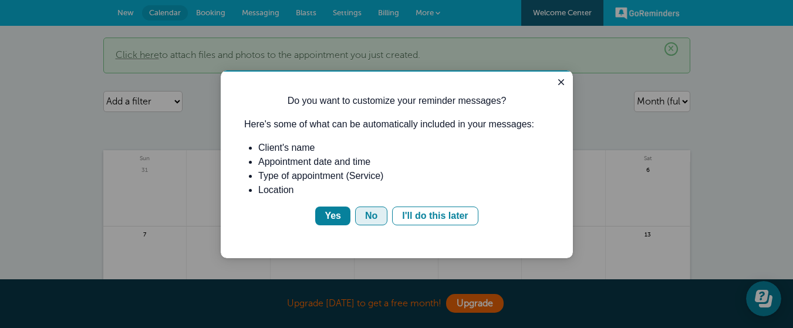
click at [367, 215] on div "No" at bounding box center [371, 216] width 12 height 14
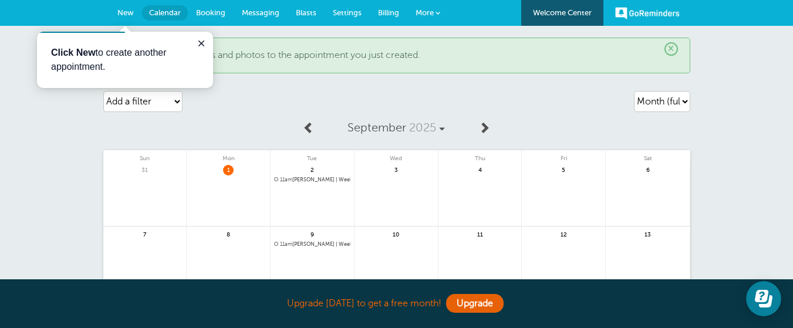
click at [106, 53] on p "Click New to create another appointment." at bounding box center [125, 60] width 148 height 28
click at [66, 51] on b "Click New" at bounding box center [73, 53] width 45 height 10
click at [124, 11] on span "New" at bounding box center [125, 12] width 16 height 9
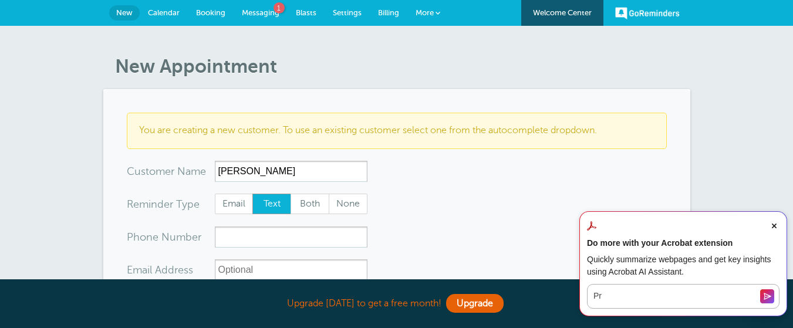
type input "[PERSON_NAME]"
click at [221, 240] on input "xxx-no-autofill" at bounding box center [291, 237] width 153 height 21
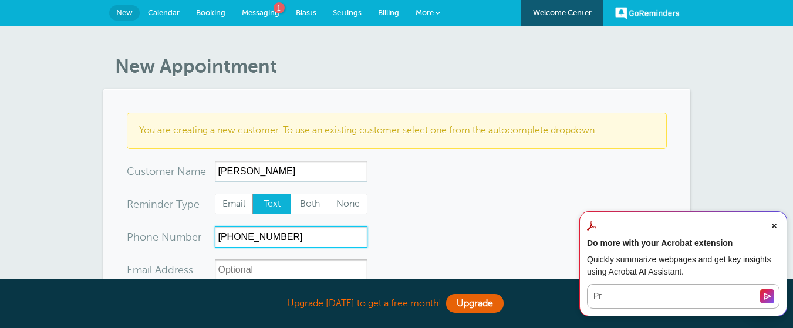
type input "516-690-5808"
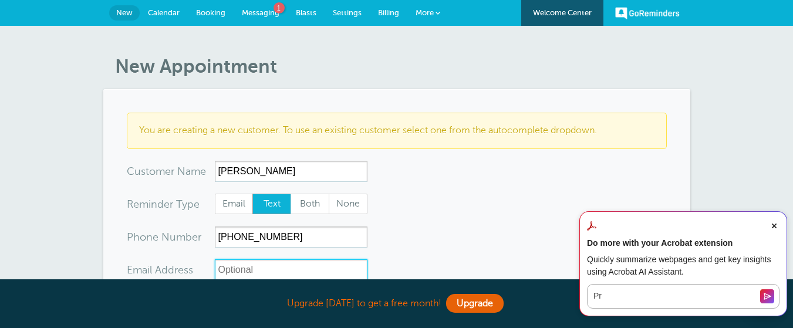
click at [219, 272] on input "xx-no-autofill" at bounding box center [291, 269] width 153 height 21
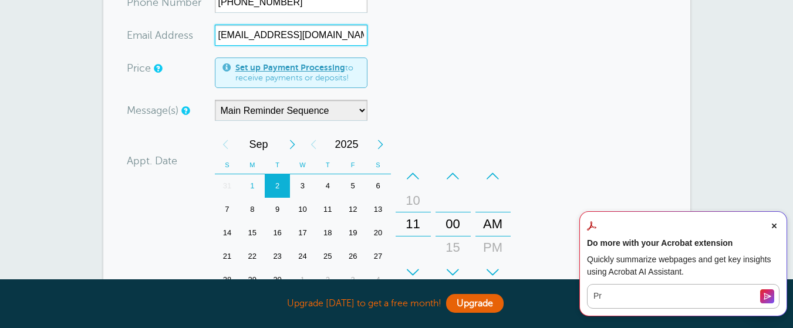
scroll to position [235, 0]
click at [411, 269] on div "+" at bounding box center [413, 271] width 35 height 23
click at [494, 269] on div "+" at bounding box center [492, 271] width 35 height 23
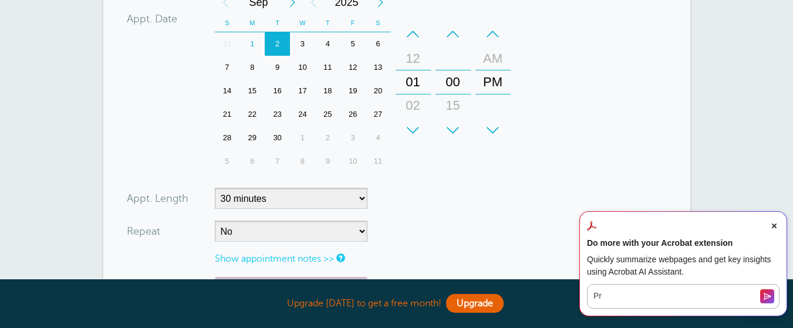
scroll to position [378, 0]
type input "megan72685@gmail.com"
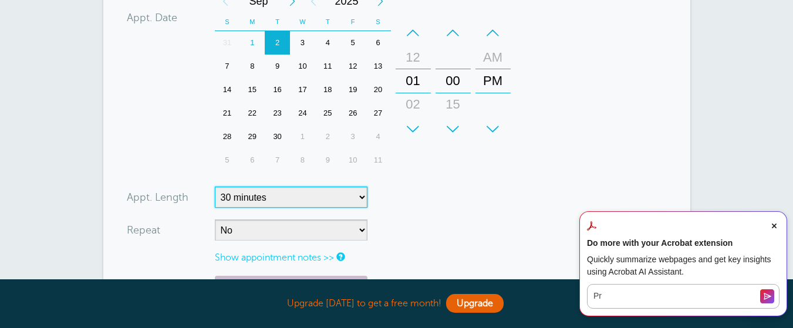
click at [361, 200] on select "5 minutes 10 minutes 15 minutes 20 minutes 25 minutes 30 minutes 35 minutes 40 …" at bounding box center [291, 197] width 153 height 21
select select "60"
click at [215, 187] on select "5 minutes 10 minutes 15 minutes 20 minutes 25 minutes 30 minutes 35 minutes 40 …" at bounding box center [291, 197] width 153 height 21
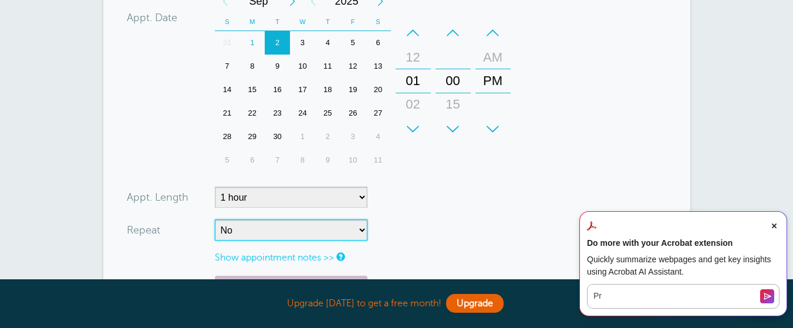
click at [361, 229] on select "No Daily Weekly Every 2 weeks Every 3 weeks Every 4 weeks Monthly Every 5 weeks…" at bounding box center [291, 229] width 153 height 21
select select "RRULE:FREQ=WEEKLY"
click at [215, 219] on select "No Daily Weekly Every 2 weeks Every 3 weeks Every 4 weeks Monthly Every 5 weeks…" at bounding box center [291, 229] width 153 height 21
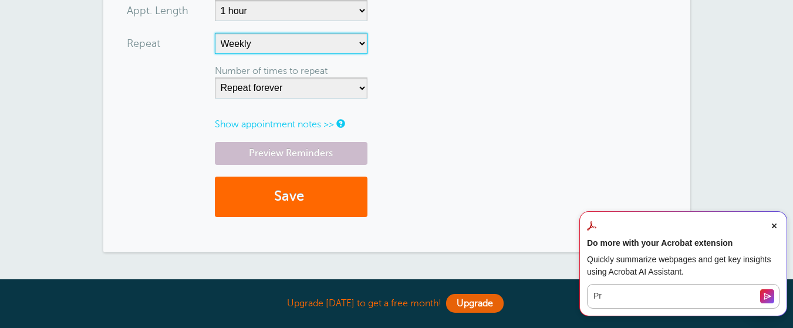
scroll to position [565, 0]
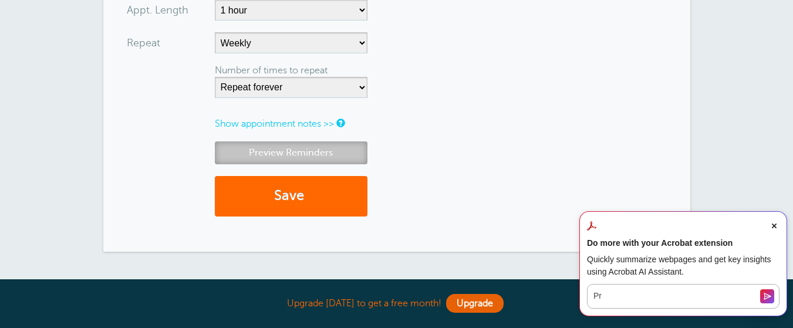
click at [292, 155] on link "Preview Reminders" at bounding box center [291, 152] width 153 height 23
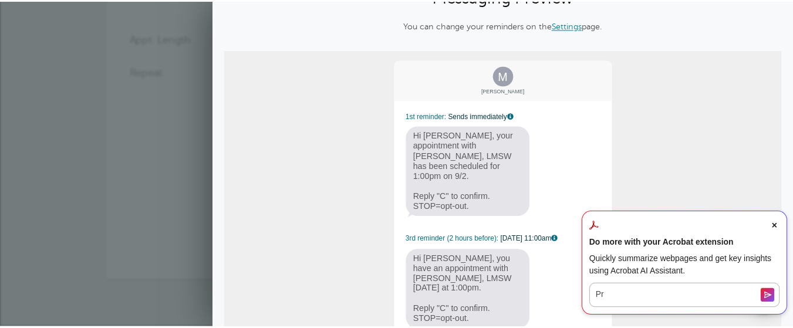
scroll to position [115, 0]
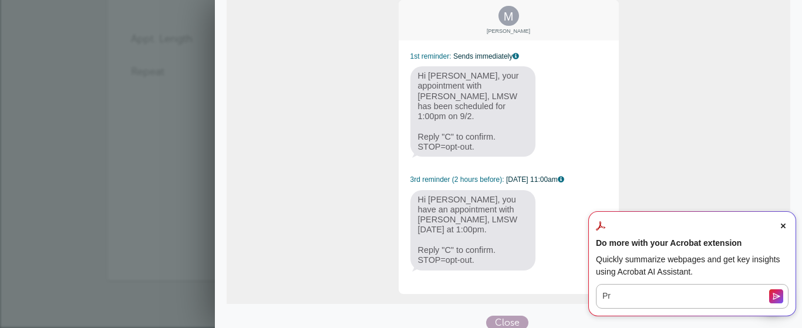
click at [492, 316] on span "Close" at bounding box center [507, 323] width 42 height 14
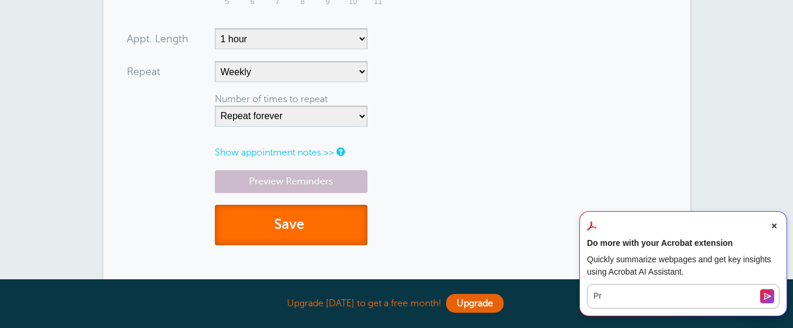
click at [336, 222] on button "Save" at bounding box center [291, 225] width 153 height 40
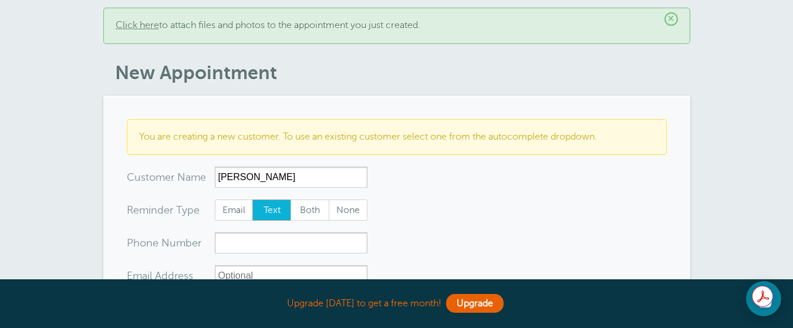
scroll to position [126, 0]
type input "[PERSON_NAME]"
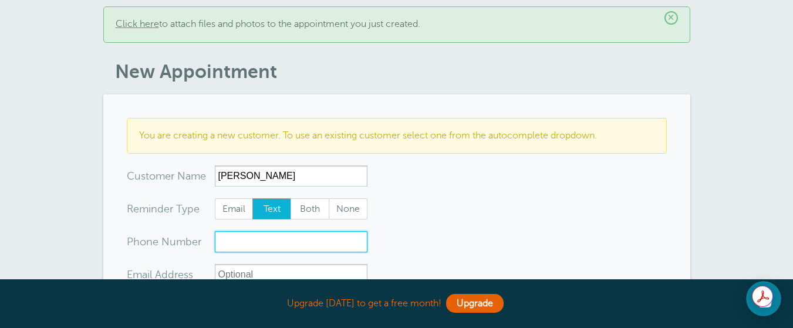
click at [231, 248] on input "xxx-no-autofill" at bounding box center [291, 241] width 153 height 21
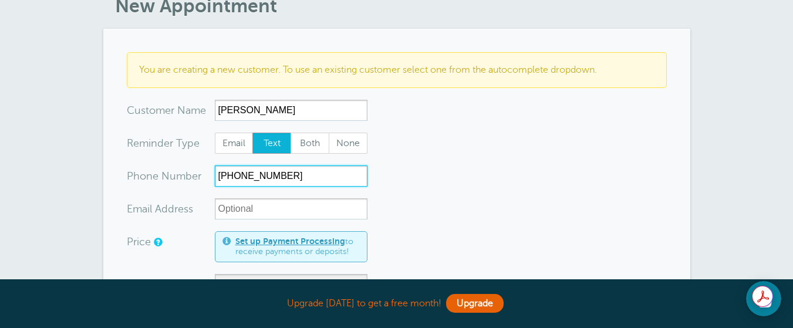
scroll to position [194, 0]
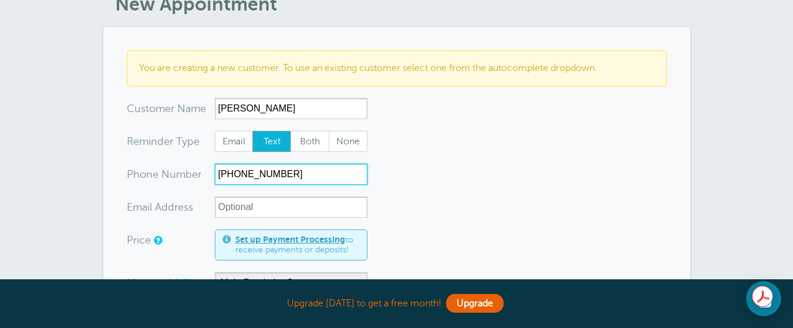
type input "[PHONE_NUMBER]"
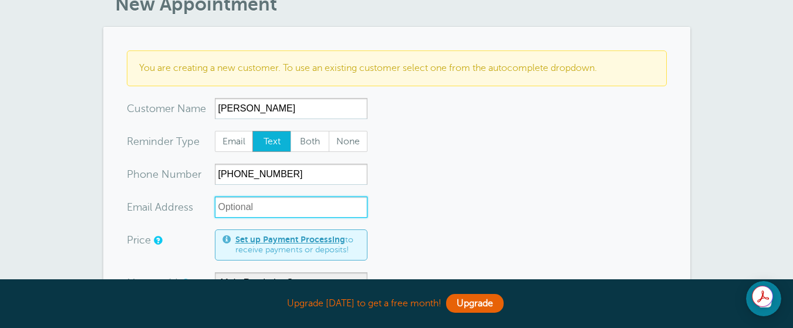
click at [221, 217] on input "xx-no-autofill" at bounding box center [291, 207] width 153 height 21
type input "1"
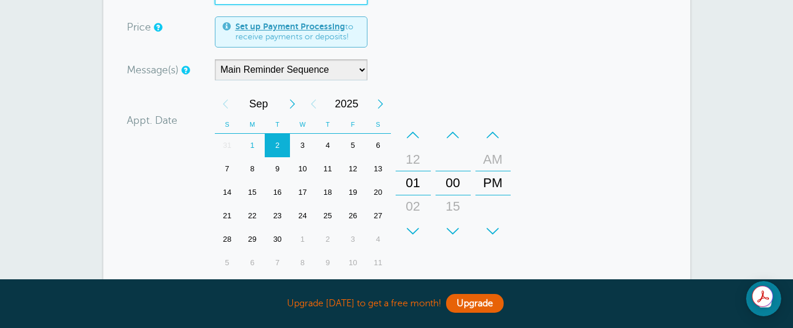
scroll to position [409, 0]
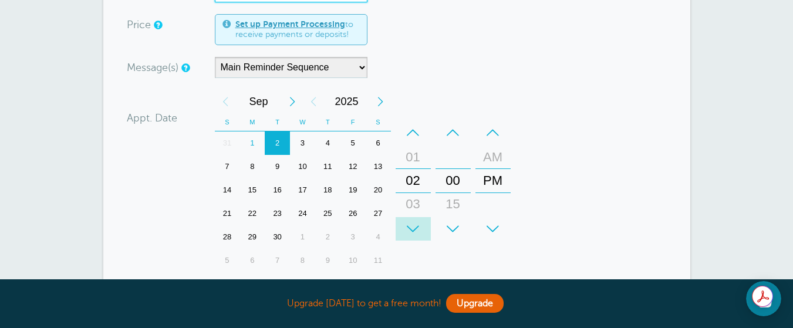
click at [411, 241] on div "+" at bounding box center [413, 228] width 35 height 23
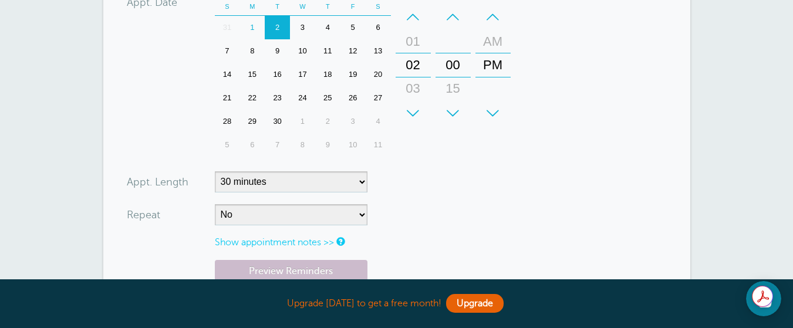
scroll to position [530, 0]
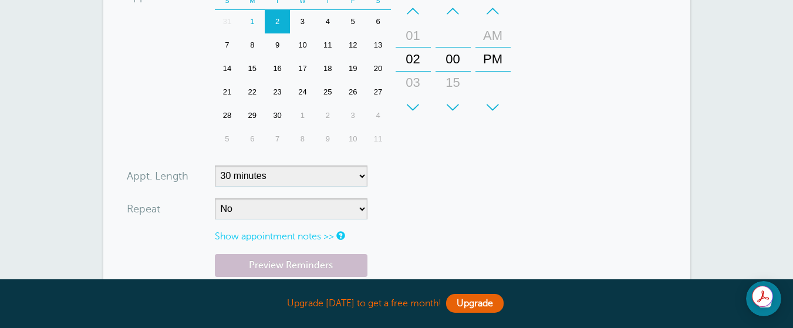
type input "[EMAIL_ADDRESS][DOMAIN_NAME]"
click at [361, 185] on select "5 minutes 10 minutes 15 minutes 20 minutes 25 minutes 30 minutes 35 minutes 40 …" at bounding box center [291, 175] width 153 height 21
select select "60"
click at [215, 177] on select "5 minutes 10 minutes 15 minutes 20 minutes 25 minutes 30 minutes 35 minutes 40 …" at bounding box center [291, 175] width 153 height 21
click at [360, 219] on select "No Daily Weekly Every 2 weeks Every 3 weeks Every 4 weeks Monthly Every 5 weeks…" at bounding box center [291, 208] width 153 height 21
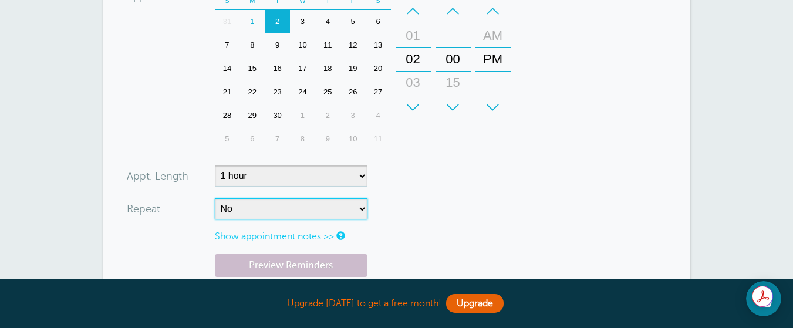
select select "RRULE:FREQ=WEEKLY"
click at [215, 209] on select "No Daily Weekly Every 2 weeks Every 3 weeks Every 4 weeks Monthly Every 5 weeks…" at bounding box center [291, 208] width 153 height 21
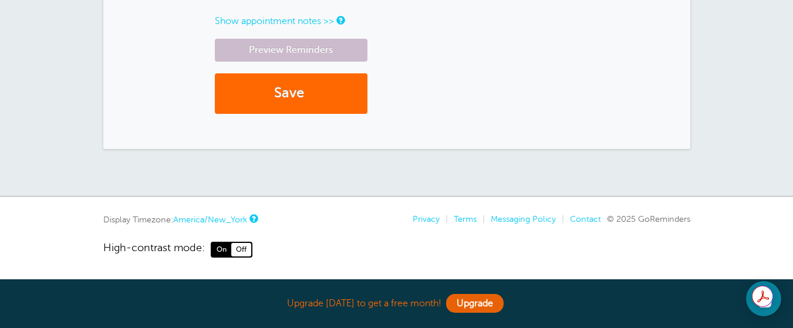
scroll to position [802, 0]
click at [320, 54] on link "Preview Reminders" at bounding box center [291, 50] width 153 height 23
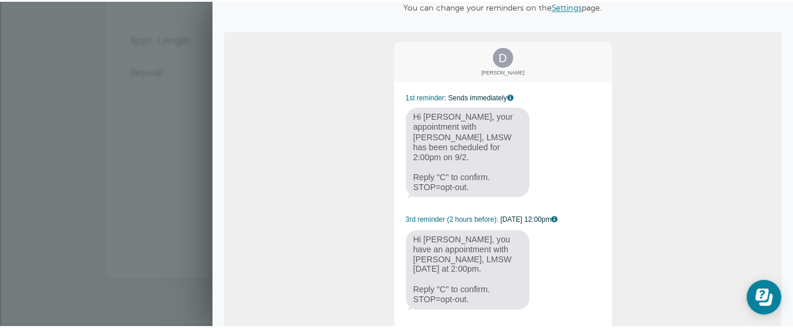
scroll to position [0, 0]
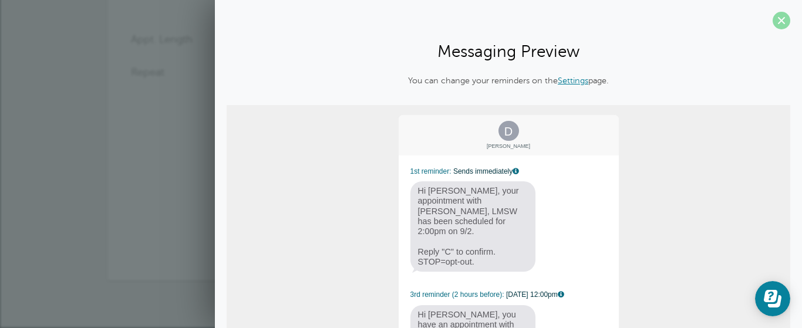
click at [772, 19] on span at bounding box center [781, 21] width 18 height 18
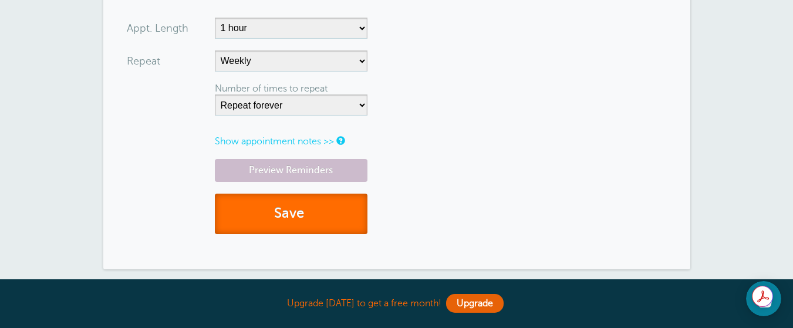
click at [282, 226] on button "Save" at bounding box center [291, 214] width 153 height 40
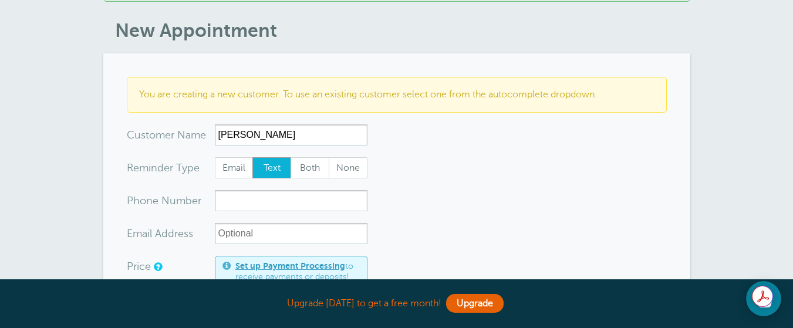
scroll to position [181, 0]
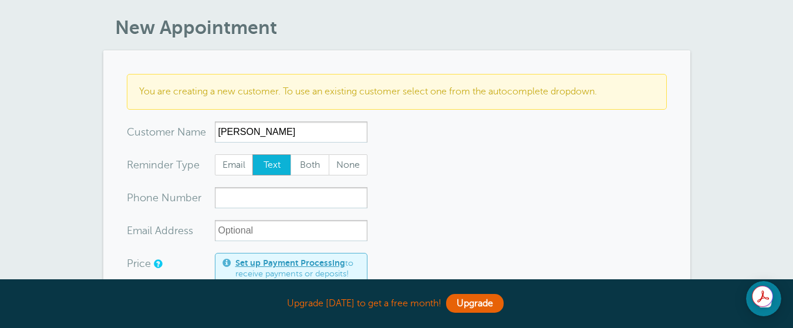
type input "[PERSON_NAME]"
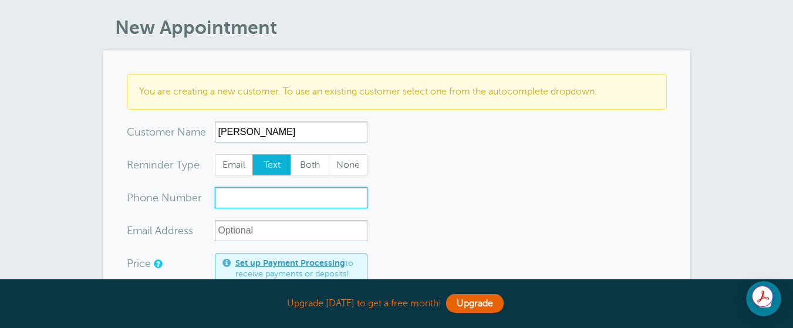
click at [222, 201] on input "xxx-no-autofill" at bounding box center [291, 197] width 153 height 21
type input "[PHONE_NUMBER]"
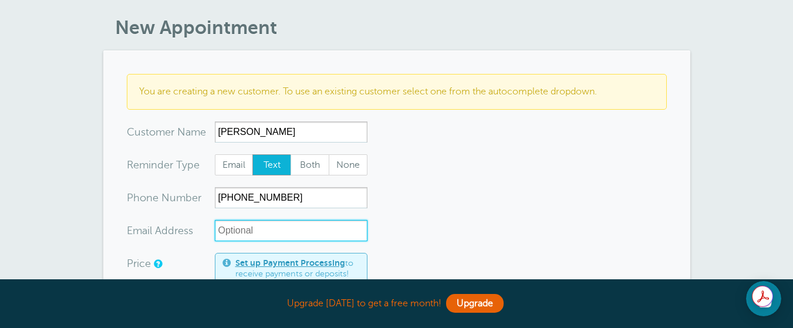
click at [222, 231] on input "xx-no-autofill" at bounding box center [291, 230] width 153 height 21
type input "m"
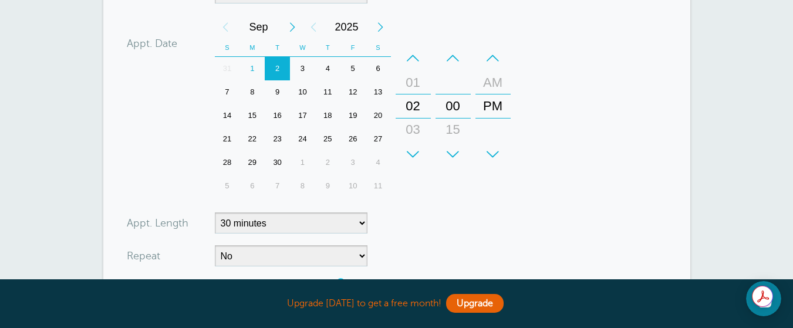
scroll to position [498, 0]
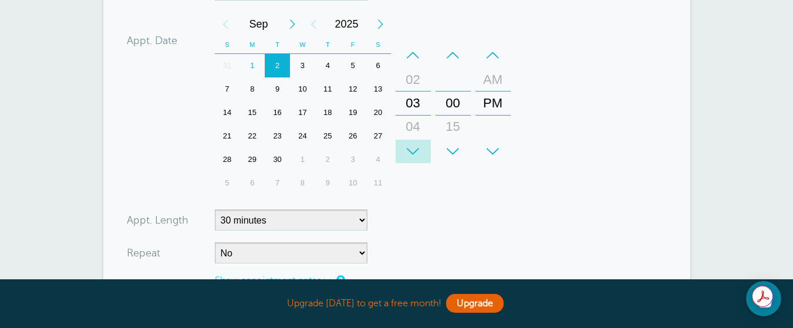
click at [414, 153] on div "+" at bounding box center [413, 151] width 35 height 23
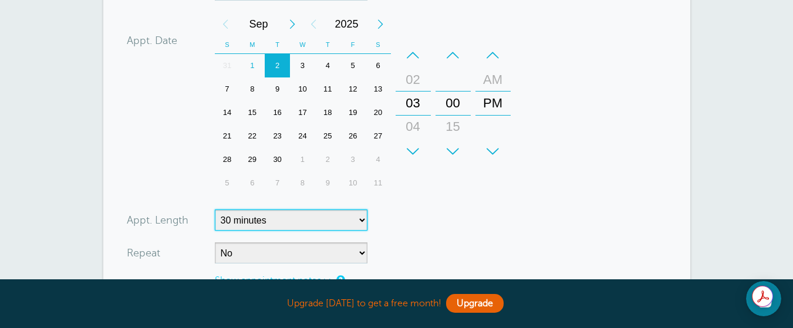
click at [361, 219] on select "5 minutes 10 minutes 15 minutes 20 minutes 25 minutes 30 minutes 35 minutes 40 …" at bounding box center [291, 219] width 153 height 21
select select "60"
click at [215, 209] on select "5 minutes 10 minutes 15 minutes 20 minutes 25 minutes 30 minutes 35 minutes 40 …" at bounding box center [291, 219] width 153 height 21
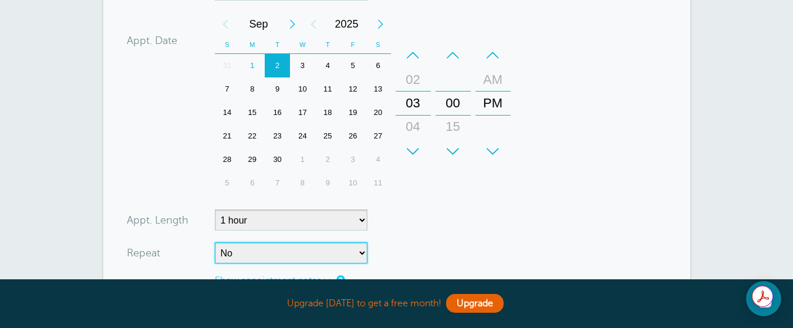
click at [364, 254] on select "No Daily Weekly Every 2 weeks Every 3 weeks Every 4 weeks Monthly Every 5 weeks…" at bounding box center [291, 252] width 153 height 21
select select "RRULE:FREQ=WEEKLY"
click at [215, 242] on select "No Daily Weekly Every 2 weeks Every 3 weeks Every 4 weeks Monthly Every 5 weeks…" at bounding box center [291, 252] width 153 height 21
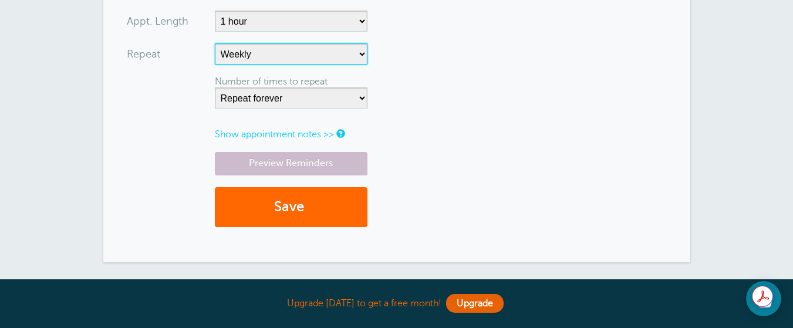
scroll to position [698, 0]
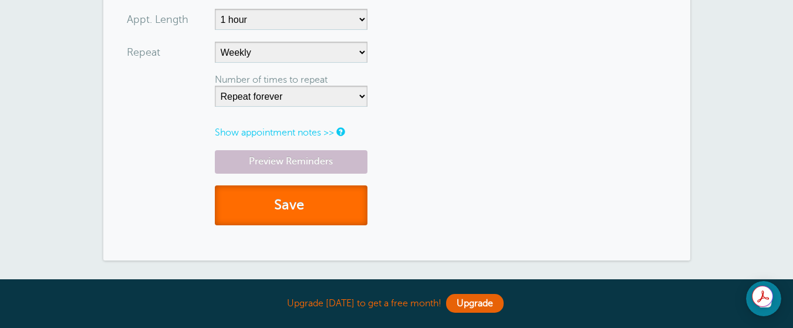
click at [313, 213] on button "Save" at bounding box center [291, 205] width 153 height 40
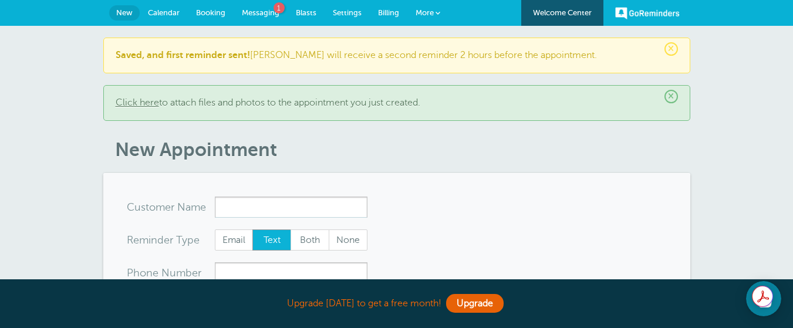
click at [313, 213] on input "x-no-autofill" at bounding box center [291, 207] width 153 height 21
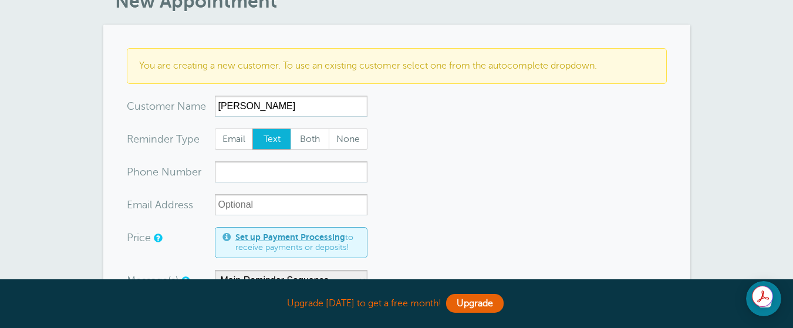
scroll to position [153, 0]
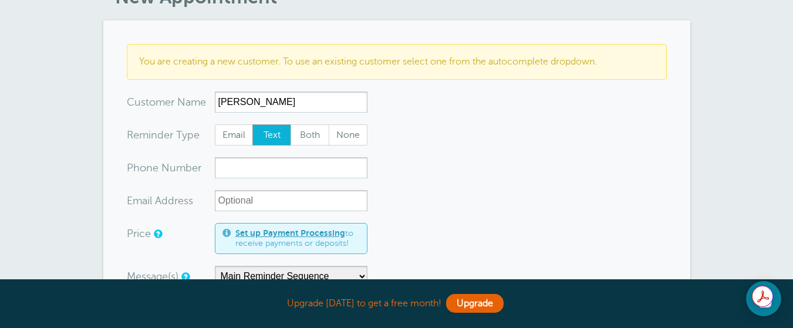
type input "[PERSON_NAME]"
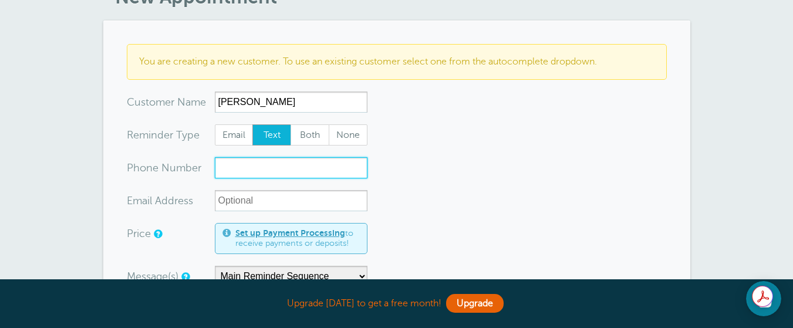
click at [225, 170] on input "xxx-no-autofill" at bounding box center [291, 167] width 153 height 21
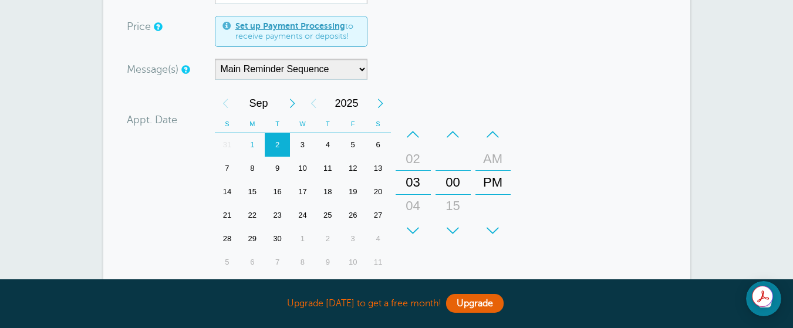
scroll to position [360, 0]
click at [410, 231] on div "+" at bounding box center [413, 229] width 35 height 23
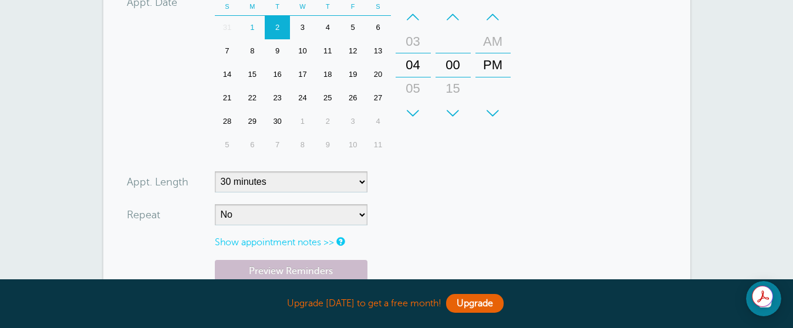
scroll to position [482, 0]
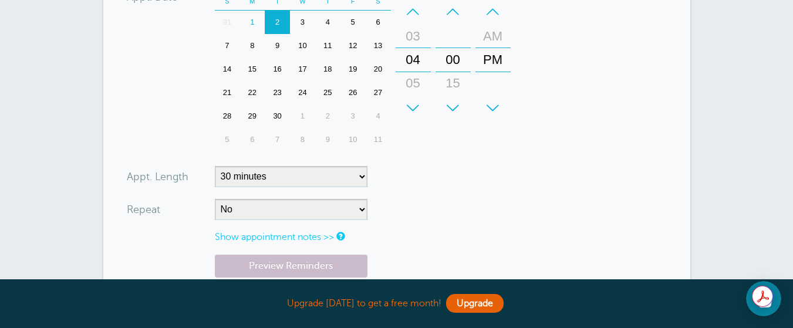
type input "[PHONE_NUMBER]"
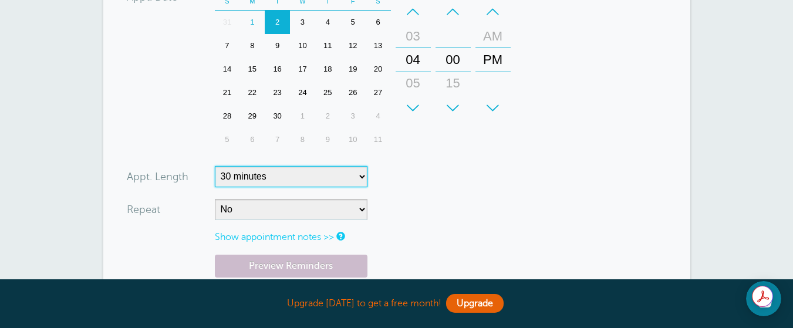
click at [360, 177] on select "5 minutes 10 minutes 15 minutes 20 minutes 25 minutes 30 minutes 35 minutes 40 …" at bounding box center [291, 176] width 153 height 21
select select "45"
click at [215, 166] on select "5 minutes 10 minutes 15 minutes 20 minutes 25 minutes 30 minutes 35 minutes 40 …" at bounding box center [291, 176] width 153 height 21
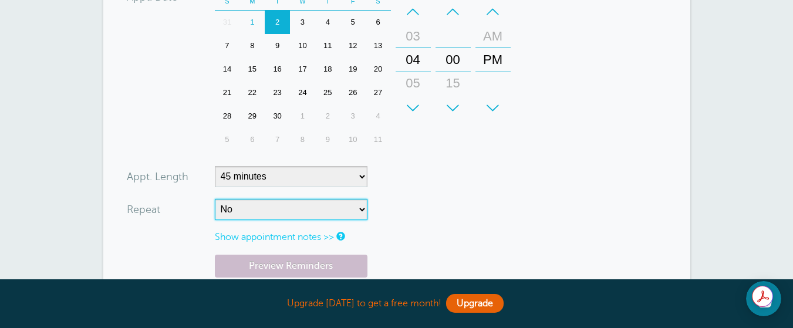
click at [363, 208] on select "No Daily Weekly Every 2 weeks Every 3 weeks Every 4 weeks Monthly Every 5 weeks…" at bounding box center [291, 209] width 153 height 21
select select "RRULE:FREQ=WEEKLY"
click at [215, 199] on select "No Daily Weekly Every 2 weeks Every 3 weeks Every 4 weeks Monthly Every 5 weeks…" at bounding box center [291, 209] width 153 height 21
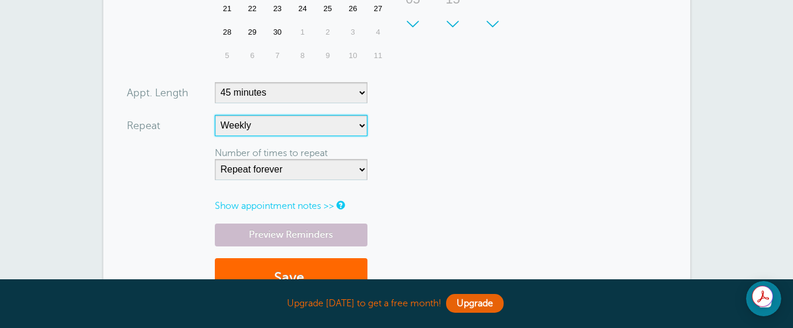
scroll to position [572, 0]
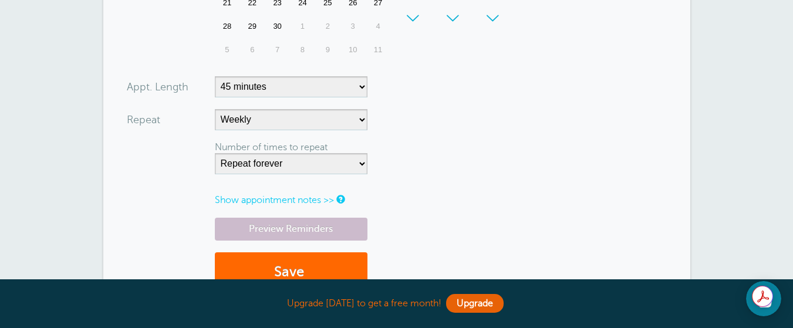
click at [435, 228] on div "Preview Reminders Save" at bounding box center [397, 261] width 540 height 87
click at [315, 268] on button "Save" at bounding box center [291, 272] width 153 height 40
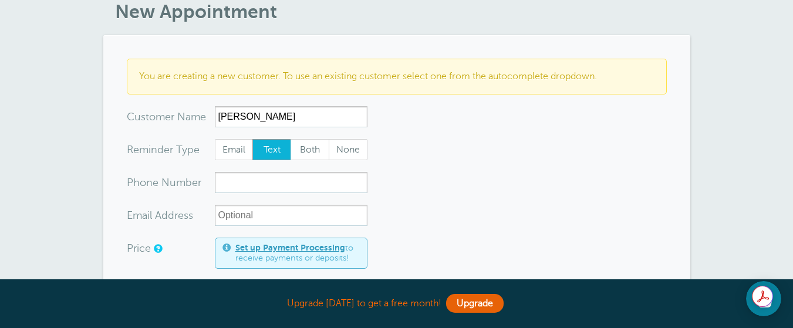
scroll to position [141, 0]
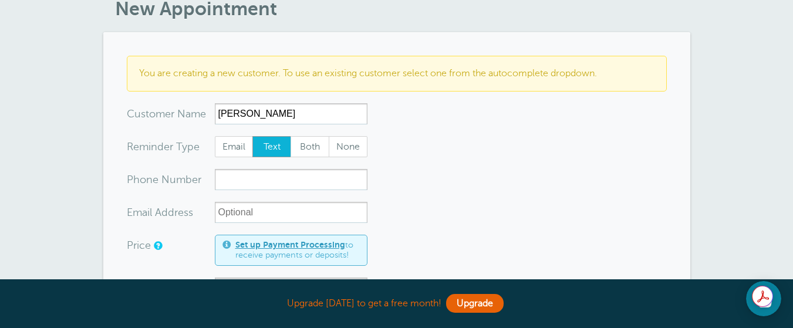
type input "Gabrielle"
click at [232, 178] on input "xxx-no-autofill" at bounding box center [291, 179] width 153 height 21
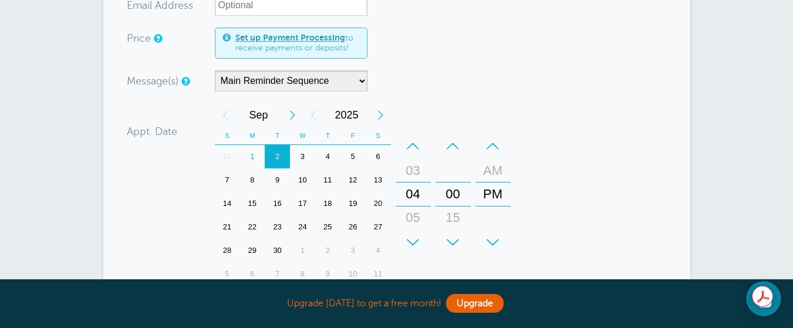
scroll to position [355, 0]
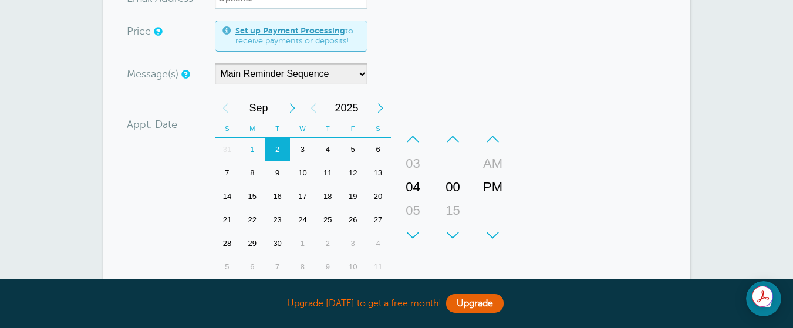
click at [410, 236] on div "+" at bounding box center [413, 235] width 35 height 23
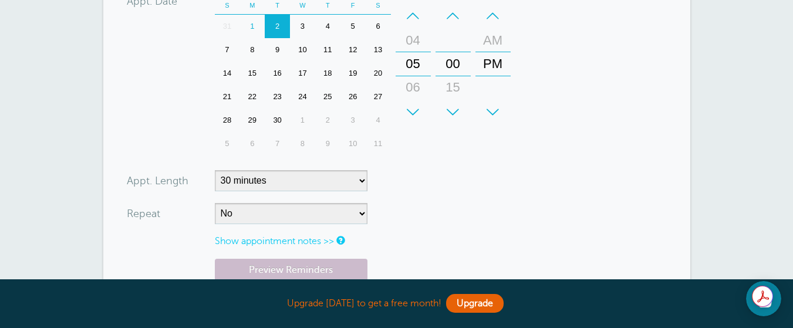
scroll to position [480, 0]
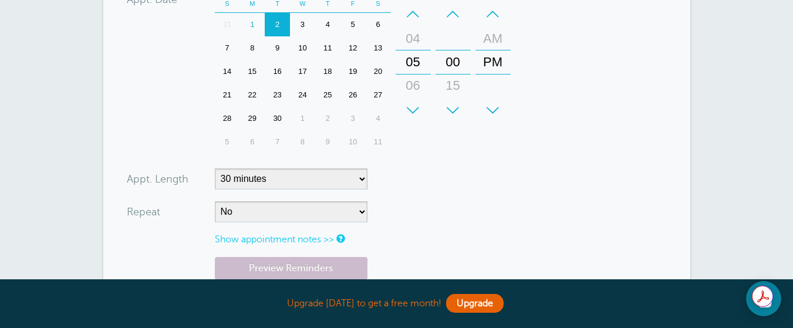
type input "516-310-0378"
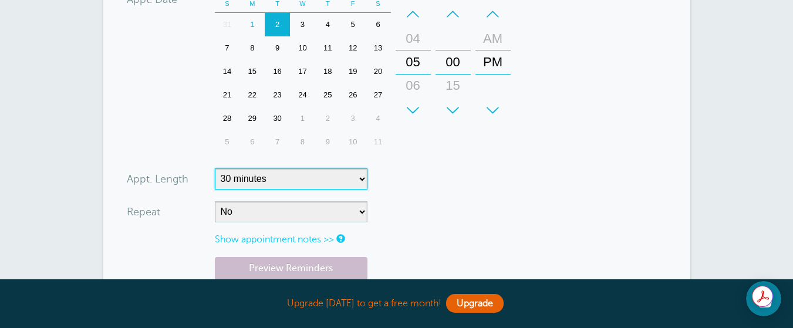
click at [360, 180] on select "5 minutes 10 minutes 15 minutes 20 minutes 25 minutes 30 minutes 35 minutes 40 …" at bounding box center [291, 178] width 153 height 21
select select "45"
click at [215, 168] on select "5 minutes 10 minutes 15 minutes 20 minutes 25 minutes 30 minutes 35 minutes 40 …" at bounding box center [291, 178] width 153 height 21
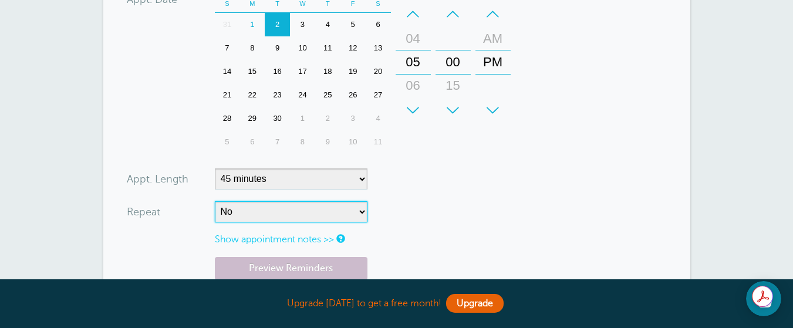
click at [361, 212] on select "No Daily Weekly Every 2 weeks Every 3 weeks Every 4 weeks Monthly Every 5 weeks…" at bounding box center [291, 211] width 153 height 21
select select "RRULE:FREQ=WEEKLY"
click at [215, 201] on select "No Daily Weekly Every 2 weeks Every 3 weeks Every 4 weeks Monthly Every 5 weeks…" at bounding box center [291, 211] width 153 height 21
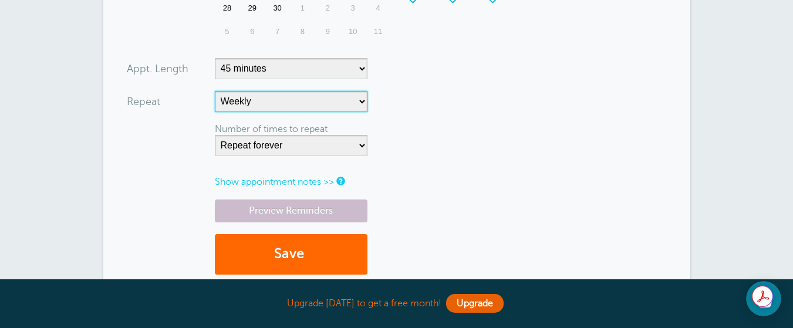
scroll to position [601, 0]
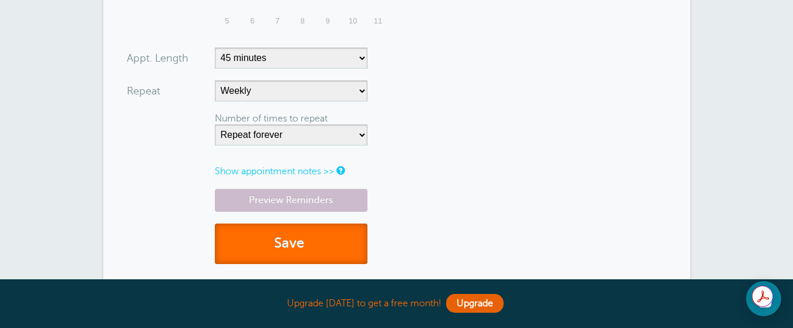
click at [329, 249] on button "Save" at bounding box center [291, 244] width 153 height 40
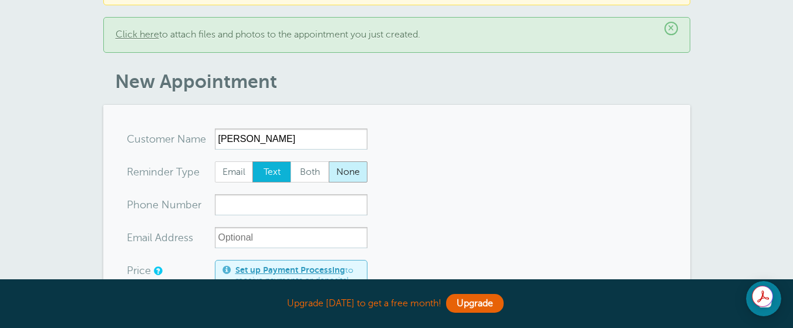
scroll to position [69, 0]
type input "[PERSON_NAME]"
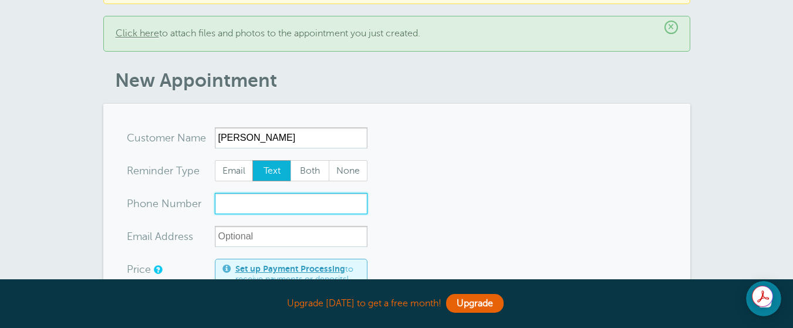
click at [237, 204] on input "xxx-no-autofill" at bounding box center [291, 203] width 153 height 21
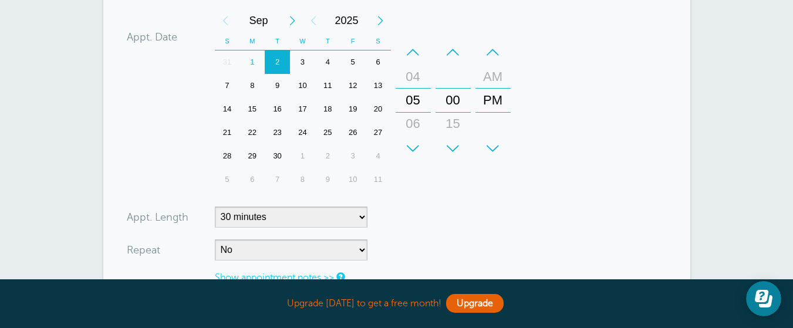
scroll to position [398, 0]
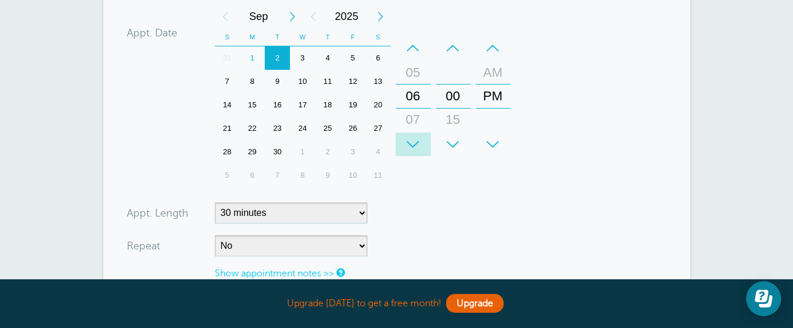
click at [411, 144] on div "+" at bounding box center [413, 144] width 35 height 23
type input "[PHONE_NUMBER]"
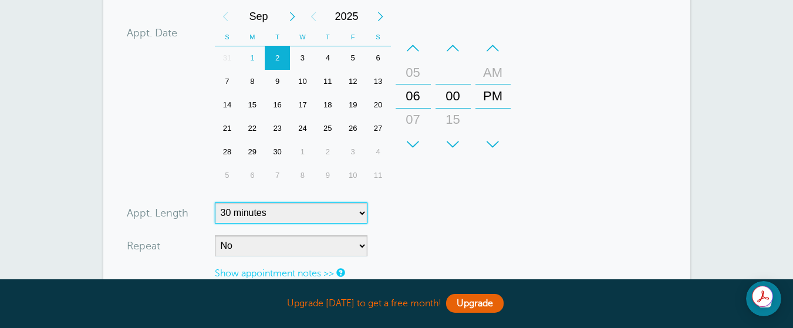
click at [361, 213] on select "5 minutes 10 minutes 15 minutes 20 minutes 25 minutes 30 minutes 35 minutes 40 …" at bounding box center [291, 212] width 153 height 21
select select "45"
click at [215, 202] on select "5 minutes 10 minutes 15 minutes 20 minutes 25 minutes 30 minutes 35 minutes 40 …" at bounding box center [291, 212] width 153 height 21
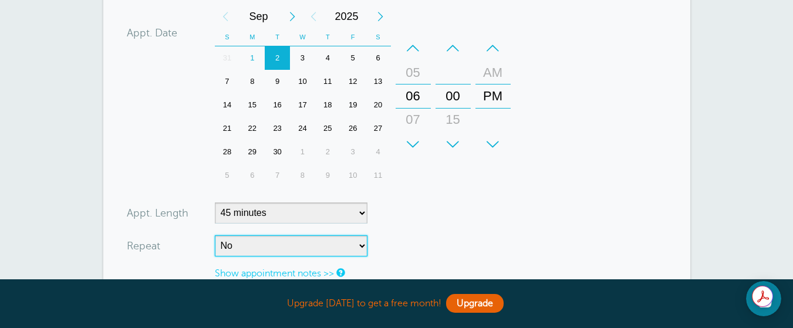
click at [361, 245] on select "No Daily Weekly Every 2 weeks Every 3 weeks Every 4 weeks Monthly Every 5 weeks…" at bounding box center [291, 245] width 153 height 21
select select "RRULE:FREQ=WEEKLY;INTERVAL=2"
click at [215, 235] on select "No Daily Weekly Every 2 weeks Every 3 weeks Every 4 weeks Monthly Every 5 weeks…" at bounding box center [291, 245] width 153 height 21
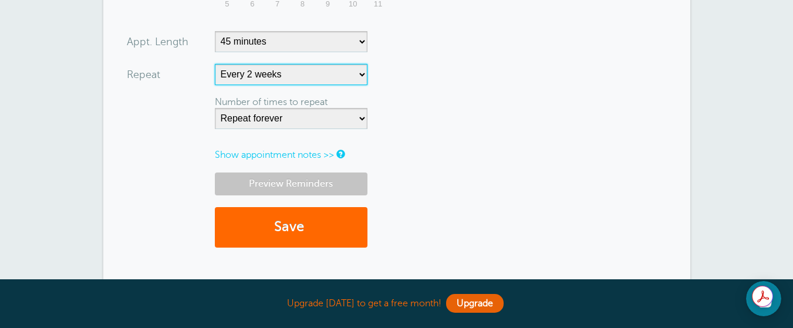
scroll to position [570, 0]
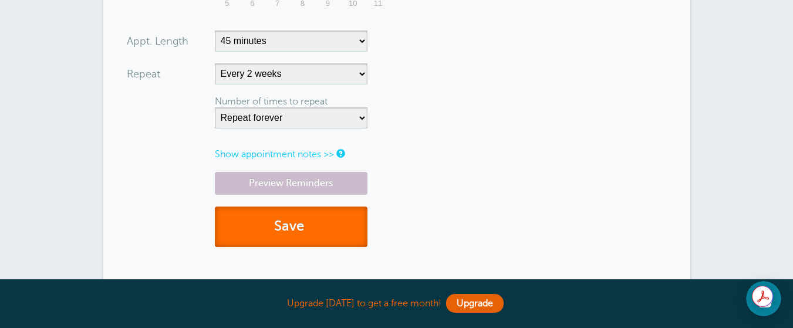
click at [311, 224] on button "Save" at bounding box center [291, 227] width 153 height 40
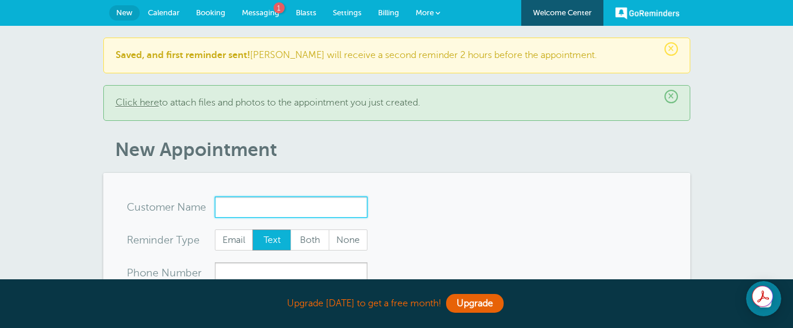
click at [263, 209] on input "x-no-autofill" at bounding box center [291, 207] width 153 height 21
click at [263, 208] on input "x-no-autofill" at bounding box center [291, 207] width 153 height 21
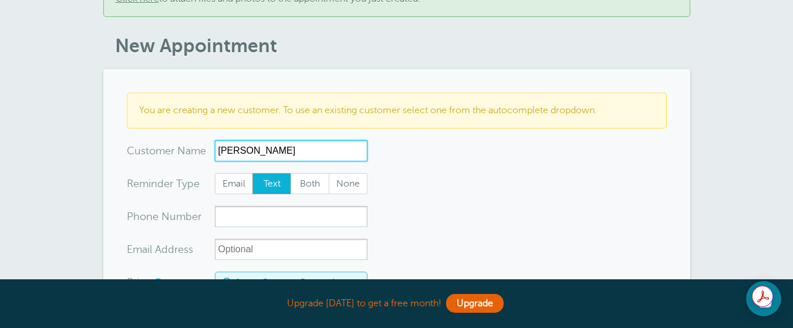
scroll to position [121, 0]
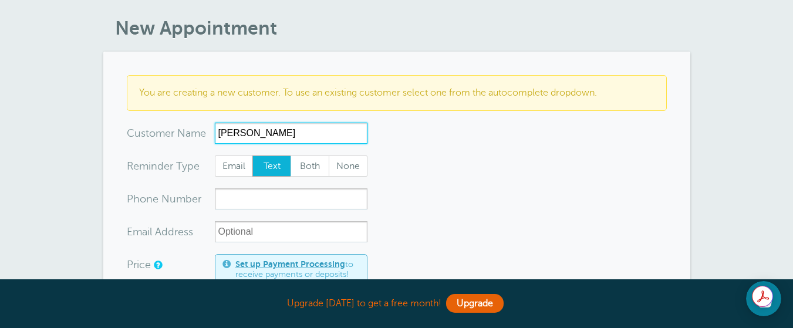
type input "[PERSON_NAME]"
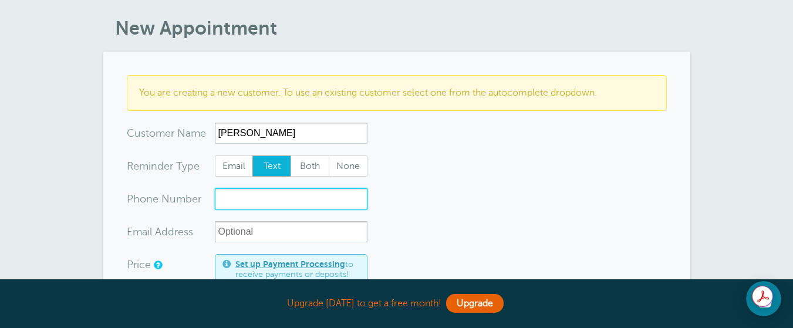
click at [232, 200] on input "xxx-no-autofill" at bounding box center [291, 198] width 153 height 21
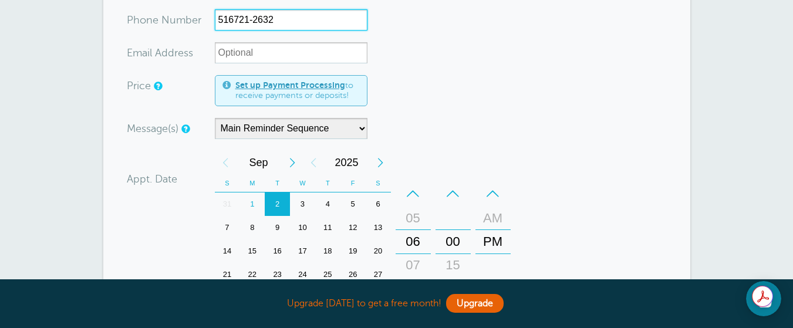
scroll to position [301, 0]
click at [275, 223] on div "9" at bounding box center [277, 226] width 25 height 23
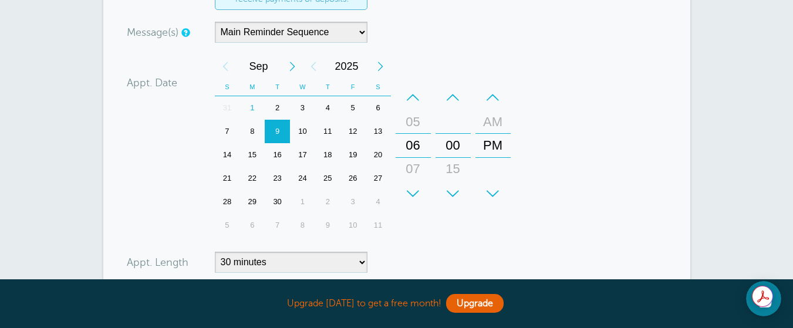
scroll to position [397, 0]
type input "516721-2632"
click at [360, 259] on select "5 minutes 10 minutes 15 minutes 20 minutes 25 minutes 30 minutes 35 minutes 40 …" at bounding box center [291, 261] width 153 height 21
select select "45"
click at [215, 251] on select "5 minutes 10 minutes 15 minutes 20 minutes 25 minutes 30 minutes 35 minutes 40 …" at bounding box center [291, 261] width 153 height 21
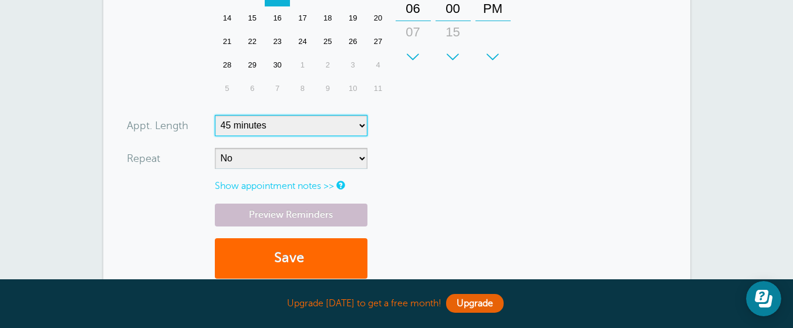
scroll to position [534, 0]
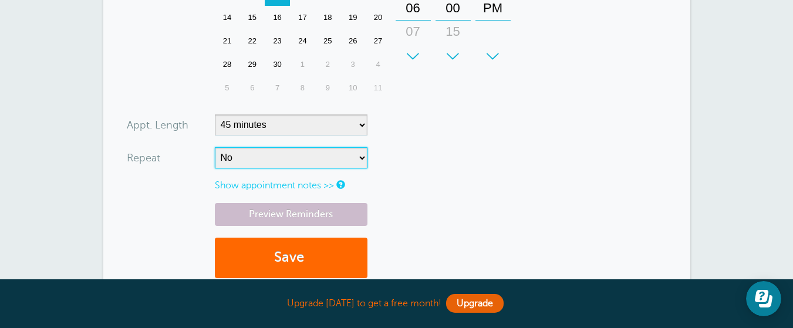
click at [360, 161] on select "No Daily Weekly Every 2 weeks Every 3 weeks Every 4 weeks Monthly Every 5 weeks…" at bounding box center [291, 157] width 153 height 21
select select "RRULE:FREQ=WEEKLY;INTERVAL=2"
click at [215, 147] on select "No Daily Weekly Every 2 weeks Every 3 weeks Every 4 weeks Monthly Every 5 weeks…" at bounding box center [291, 157] width 153 height 21
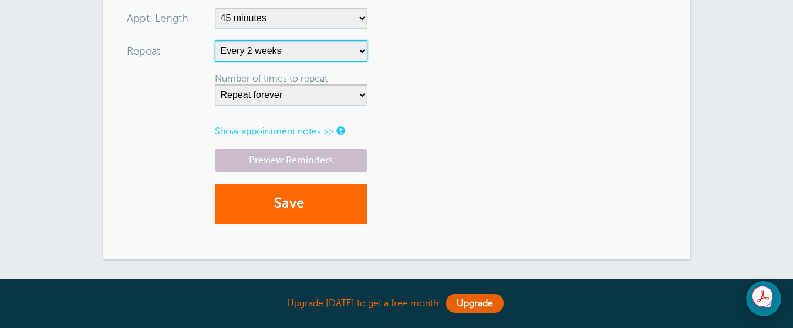
scroll to position [643, 0]
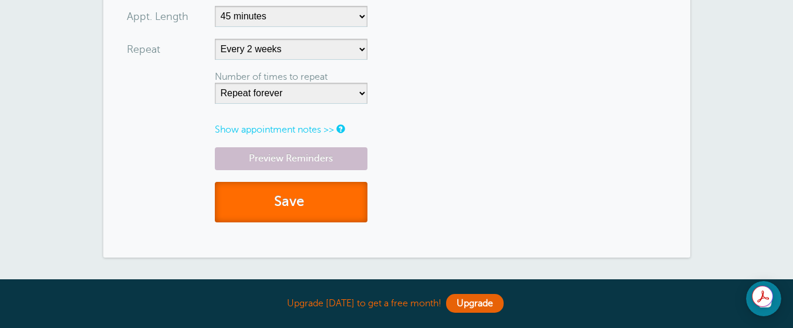
click at [315, 208] on button "Save" at bounding box center [291, 202] width 153 height 40
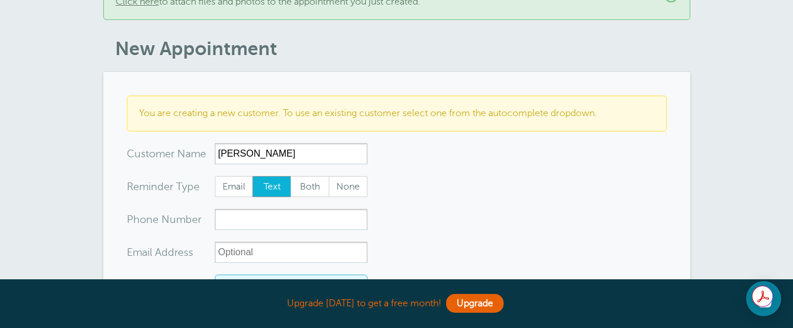
scroll to position [110, 0]
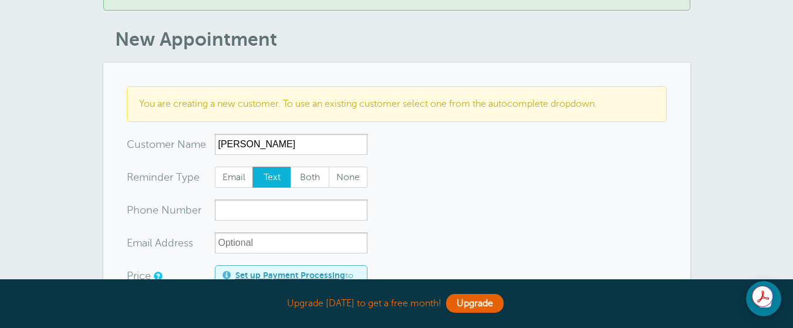
type input "[PERSON_NAME]"
click at [232, 211] on input "xxx-no-autofill" at bounding box center [291, 210] width 153 height 21
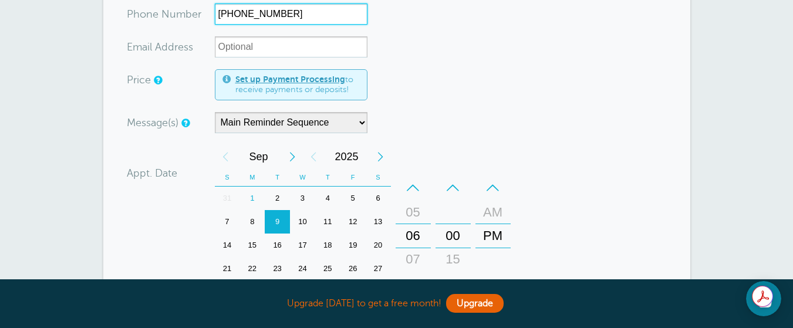
scroll to position [311, 0]
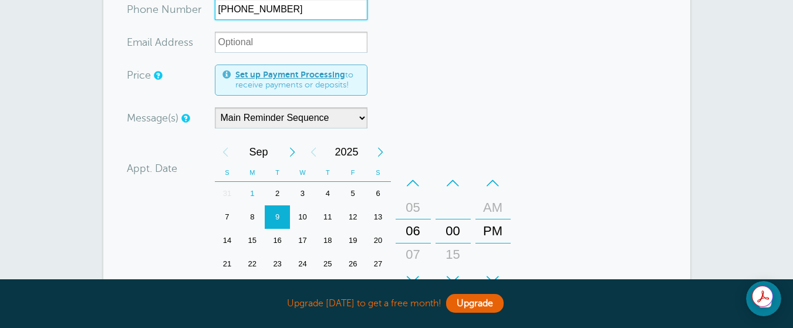
click at [274, 191] on div "2" at bounding box center [277, 193] width 25 height 23
click at [413, 275] on div "+" at bounding box center [413, 279] width 35 height 23
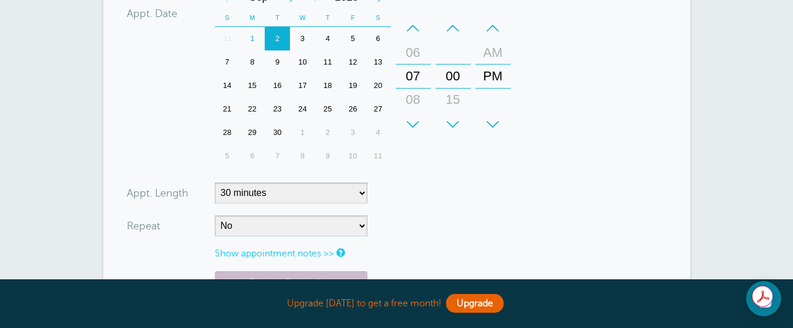
scroll to position [467, 0]
type input "347-496-9298"
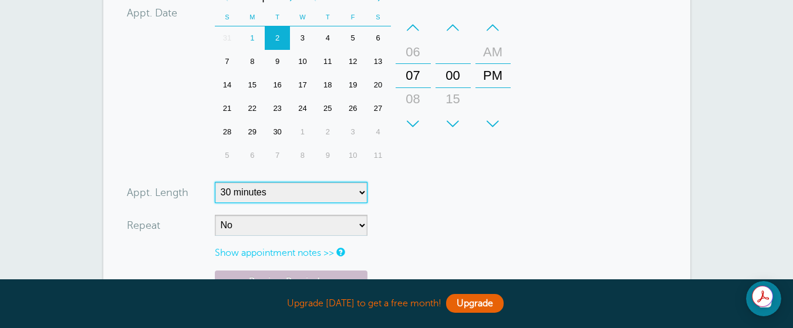
click at [361, 193] on select "5 minutes 10 minutes 15 minutes 20 minutes 25 minutes 30 minutes 35 minutes 40 …" at bounding box center [291, 192] width 153 height 21
select select "60"
click at [215, 182] on select "5 minutes 10 minutes 15 minutes 20 minutes 25 minutes 30 minutes 35 minutes 40 …" at bounding box center [291, 192] width 153 height 21
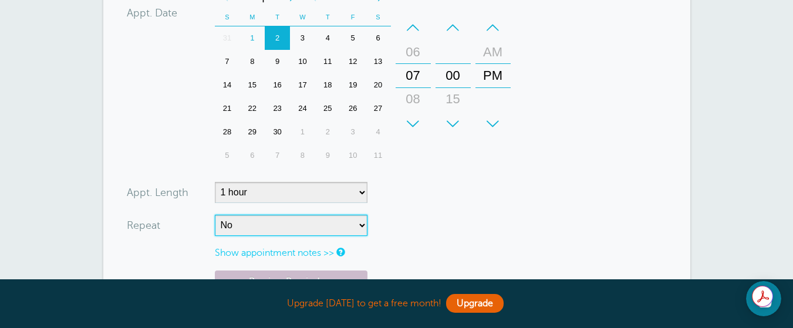
click at [361, 228] on select "No Daily Weekly Every 2 weeks Every 3 weeks Every 4 weeks Monthly Every 5 weeks…" at bounding box center [291, 225] width 153 height 21
select select "RRULE:FREQ=WEEKLY"
click at [215, 215] on select "No Daily Weekly Every 2 weeks Every 3 weeks Every 4 weeks Monthly Every 5 weeks…" at bounding box center [291, 225] width 153 height 21
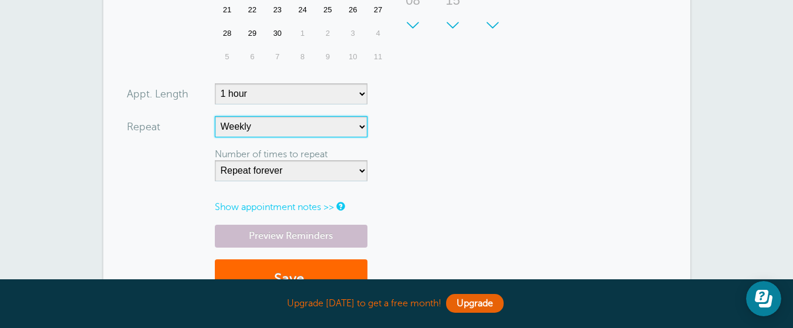
scroll to position [583, 0]
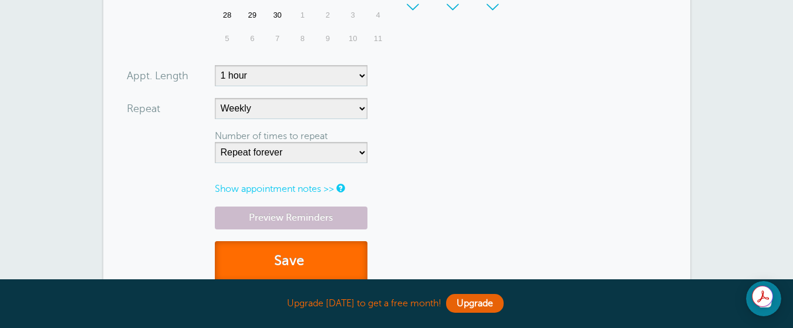
click at [299, 261] on button "Save" at bounding box center [291, 261] width 153 height 40
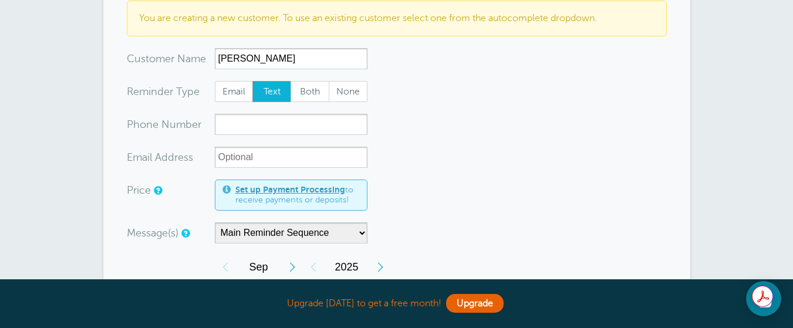
scroll to position [197, 0]
type input "[PERSON_NAME]"
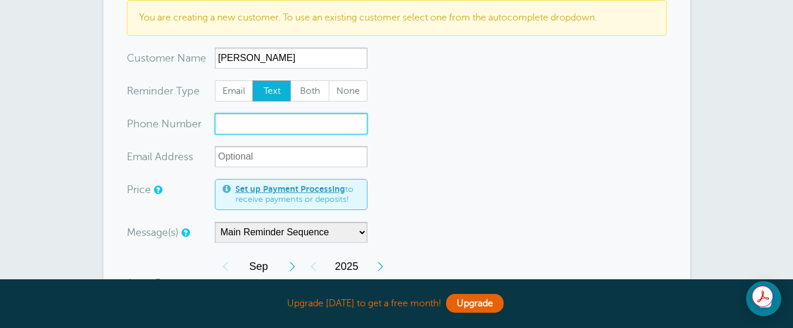
click at [224, 122] on input "xxx-no-autofill" at bounding box center [291, 123] width 153 height 21
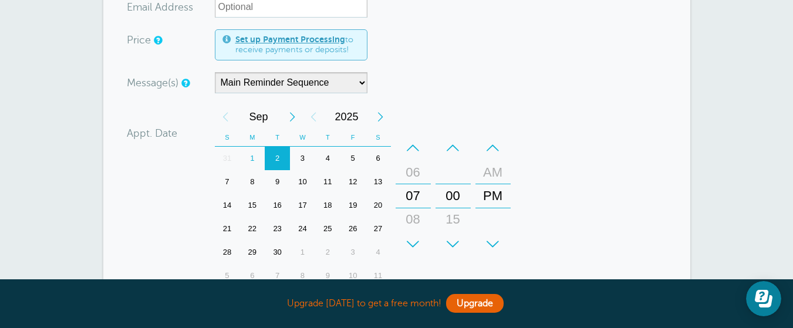
scroll to position [349, 0]
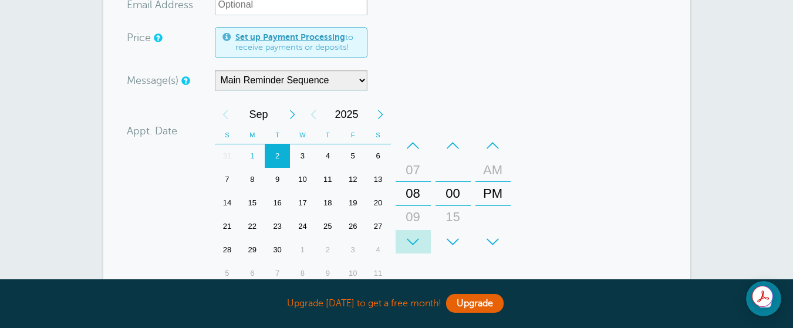
click at [409, 242] on div "+" at bounding box center [413, 241] width 35 height 23
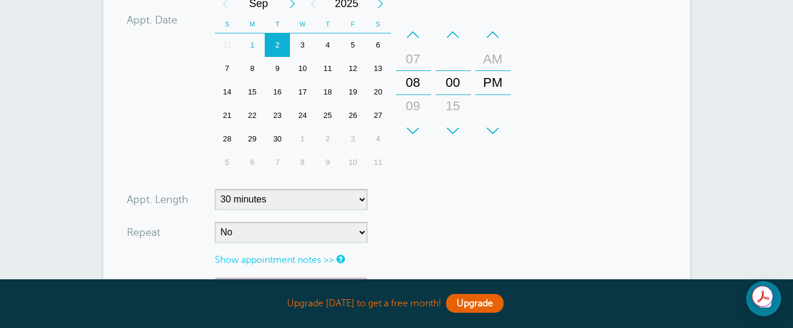
scroll to position [460, 0]
type input "[PHONE_NUMBER]"
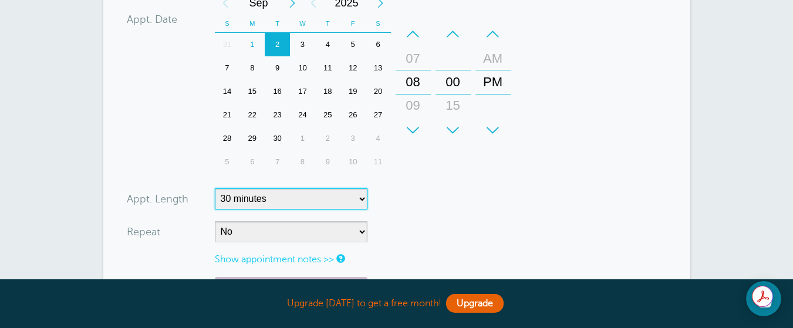
click at [361, 198] on select "5 minutes 10 minutes 15 minutes 20 minutes 25 minutes 30 minutes 35 minutes 40 …" at bounding box center [291, 198] width 153 height 21
select select "45"
click at [215, 188] on select "5 minutes 10 minutes 15 minutes 20 minutes 25 minutes 30 minutes 35 minutes 40 …" at bounding box center [291, 198] width 153 height 21
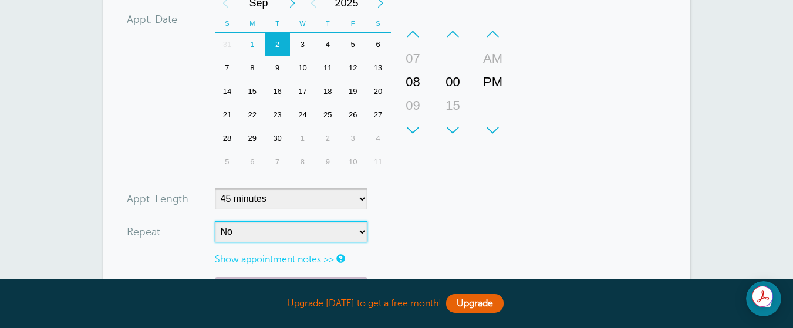
click at [360, 229] on select "No Daily Weekly Every 2 weeks Every 3 weeks Every 4 weeks Monthly Every 5 weeks…" at bounding box center [291, 231] width 153 height 21
select select "RRULE:FREQ=WEEKLY;INTERVAL=2"
click at [215, 221] on select "No Daily Weekly Every 2 weeks Every 3 weeks Every 4 weeks Monthly Every 5 weeks…" at bounding box center [291, 231] width 153 height 21
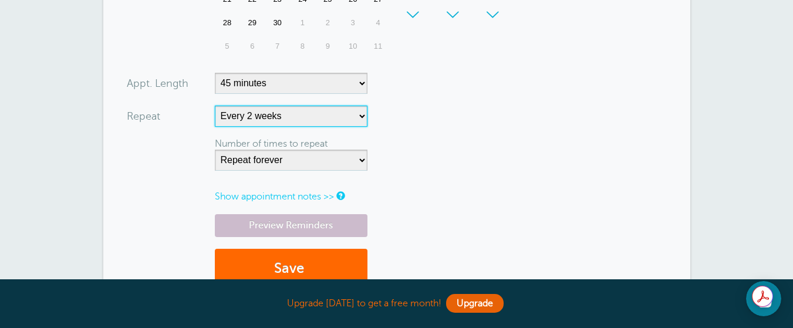
scroll to position [583, 0]
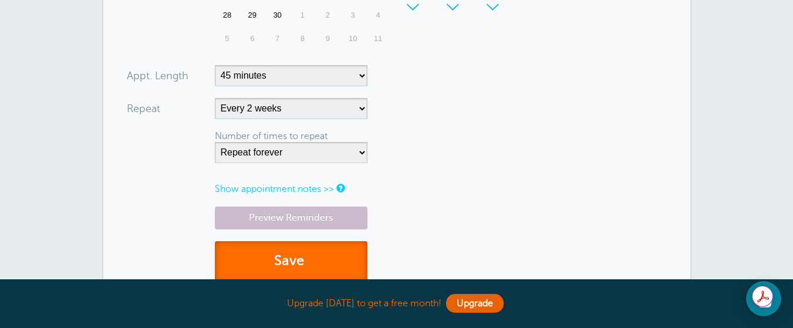
click at [300, 260] on button "Save" at bounding box center [291, 261] width 153 height 40
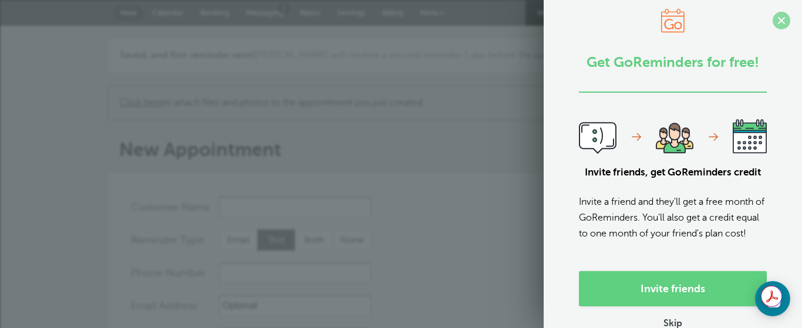
click at [772, 18] on span at bounding box center [781, 21] width 18 height 18
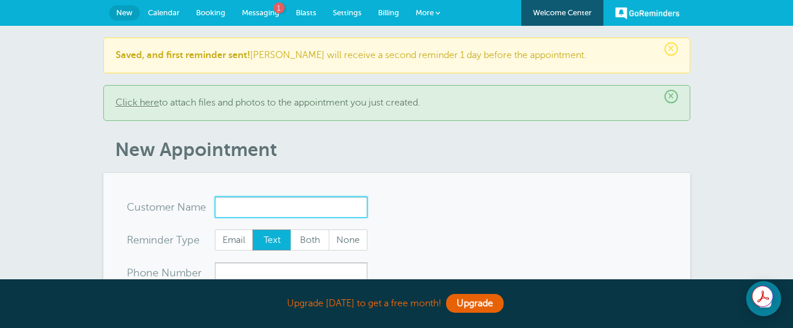
click at [232, 207] on input "x-no-autofill" at bounding box center [291, 207] width 153 height 21
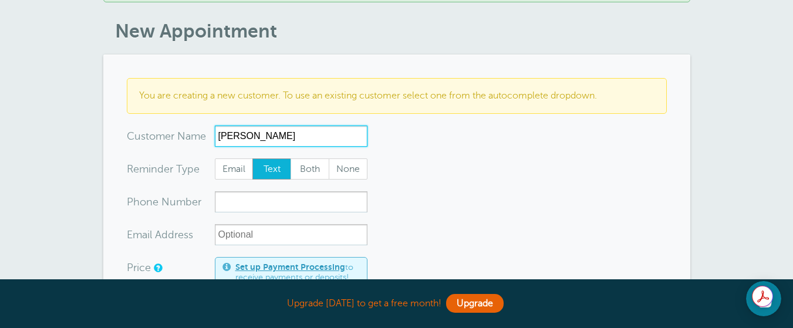
scroll to position [119, 0]
type input "[PERSON_NAME]"
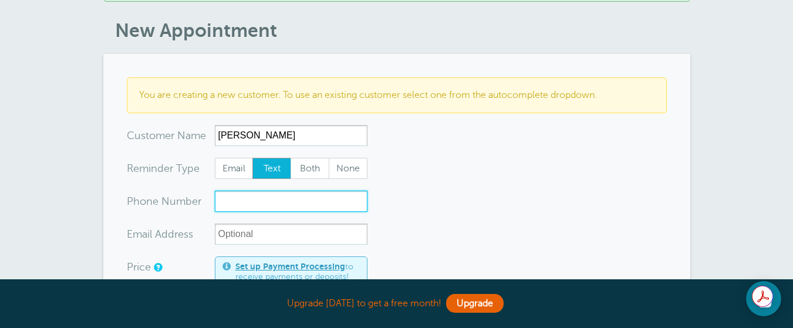
click at [229, 201] on input "xxx-no-autofill" at bounding box center [291, 201] width 153 height 21
type input "[PHONE_NUMBER]"
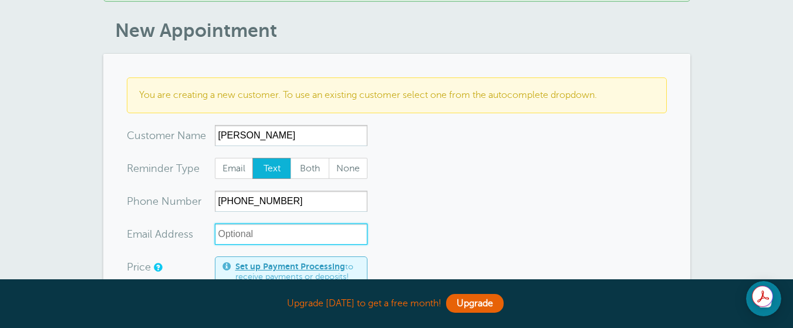
click at [225, 234] on input "xx-no-autofill" at bounding box center [291, 234] width 153 height 21
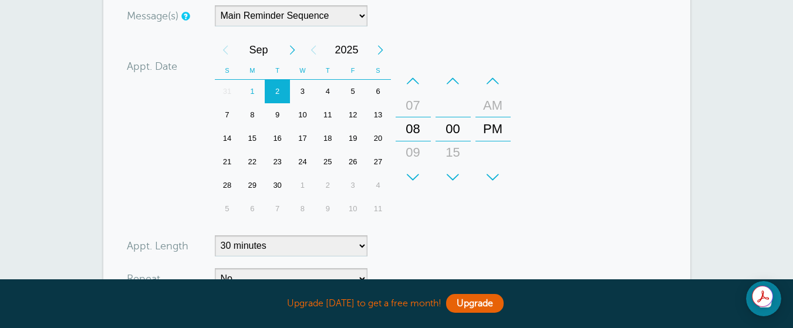
scroll to position [414, 0]
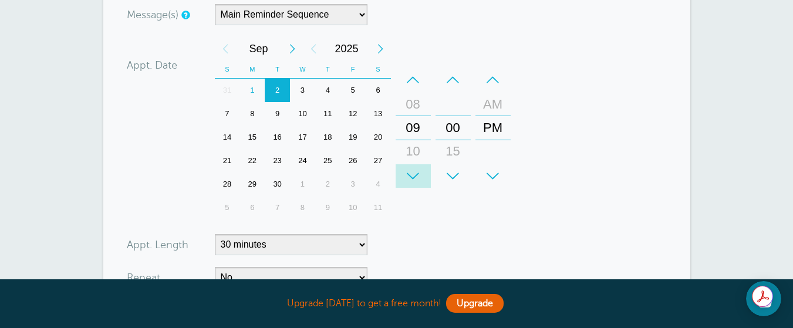
click at [411, 173] on div "+" at bounding box center [413, 175] width 35 height 23
type input "[EMAIL_ADDRESS][DOMAIN_NAME]"
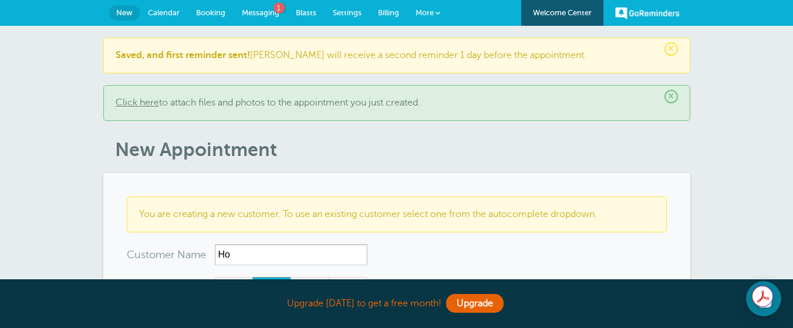
type input "H"
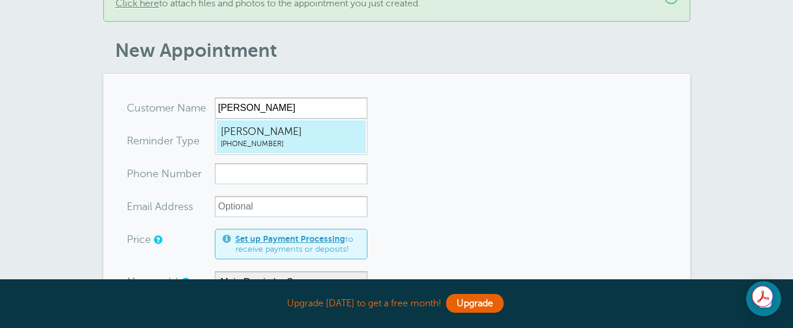
scroll to position [100, 0]
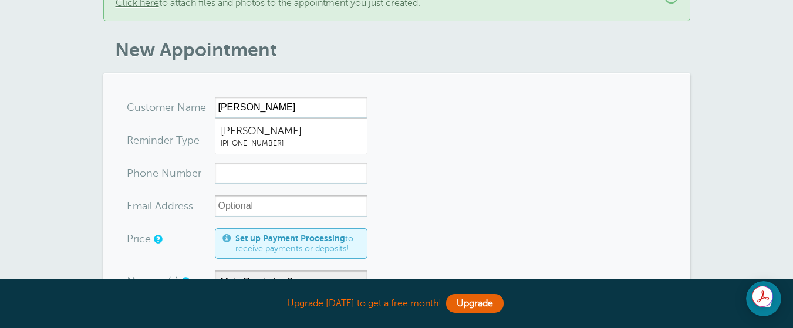
type input "[PERSON_NAME]"
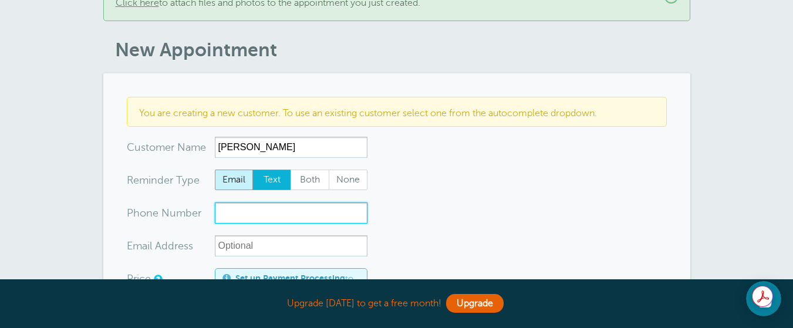
click at [222, 137] on div "x-no-autofill Cus tomer N ame John John9174466405 Edit Remove Customer TZ -- Ti…" at bounding box center [397, 137] width 540 height 0
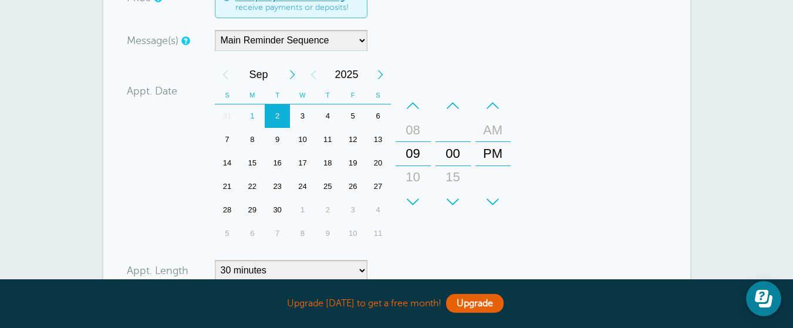
scroll to position [386, 0]
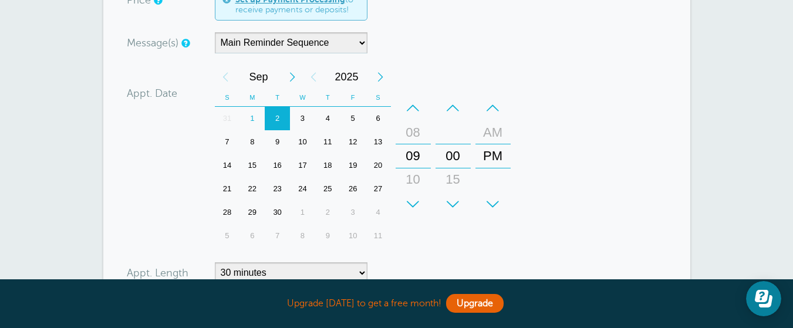
click at [301, 116] on div "3" at bounding box center [302, 118] width 25 height 23
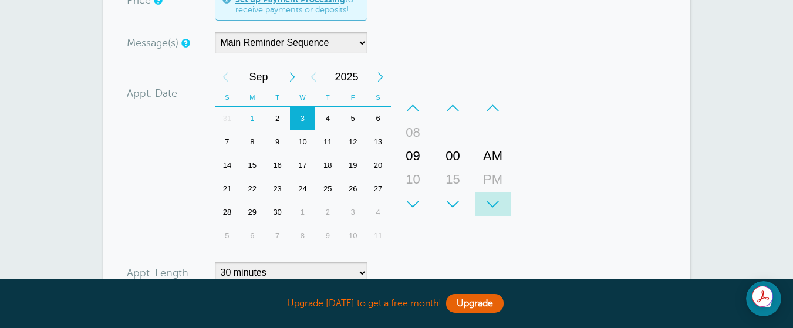
click at [492, 204] on div "+" at bounding box center [492, 203] width 35 height 23
click at [414, 202] on div "+" at bounding box center [413, 203] width 35 height 23
type input "845-287-4443"
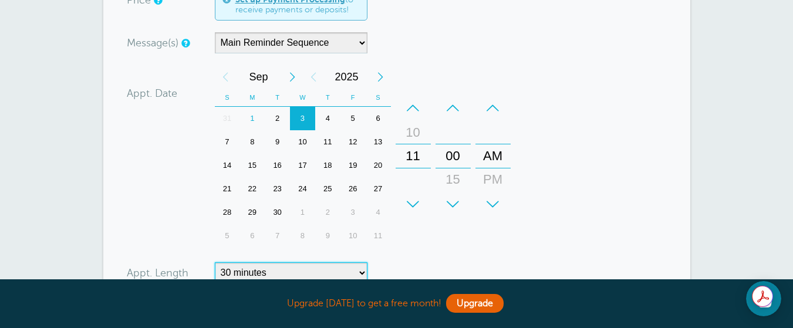
click at [361, 272] on select "5 minutes 10 minutes 15 minutes 20 minutes 25 minutes 30 minutes 35 minutes 40 …" at bounding box center [291, 272] width 153 height 21
select select "60"
click at [215, 262] on select "5 minutes 10 minutes 15 minutes 20 minutes 25 minutes 30 minutes 35 minutes 40 …" at bounding box center [291, 272] width 153 height 21
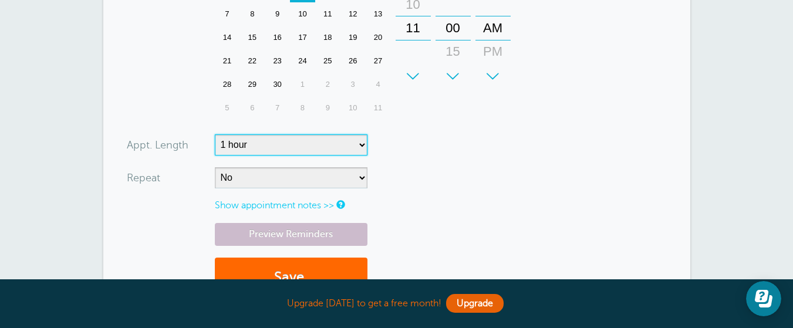
scroll to position [518, 0]
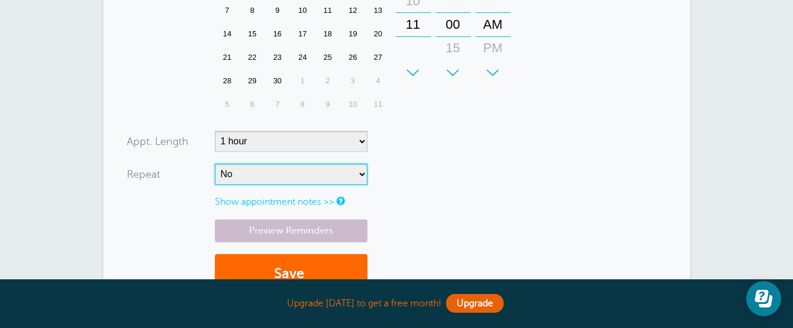
click at [363, 174] on select "No Daily Weekly Every 2 weeks Every 3 weeks Every 4 weeks Monthly Every 5 weeks…" at bounding box center [291, 174] width 153 height 21
